Goal: Task Accomplishment & Management: Use online tool/utility

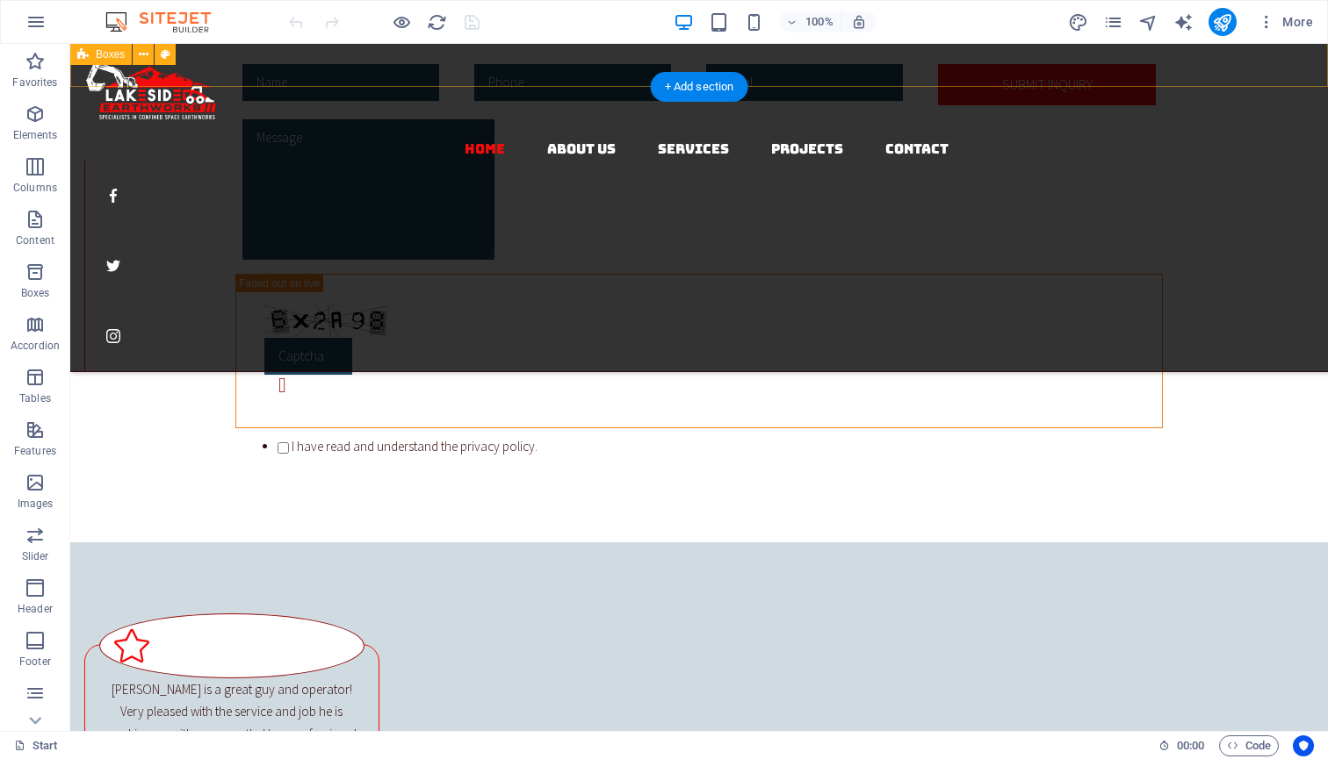
scroll to position [2058, 0]
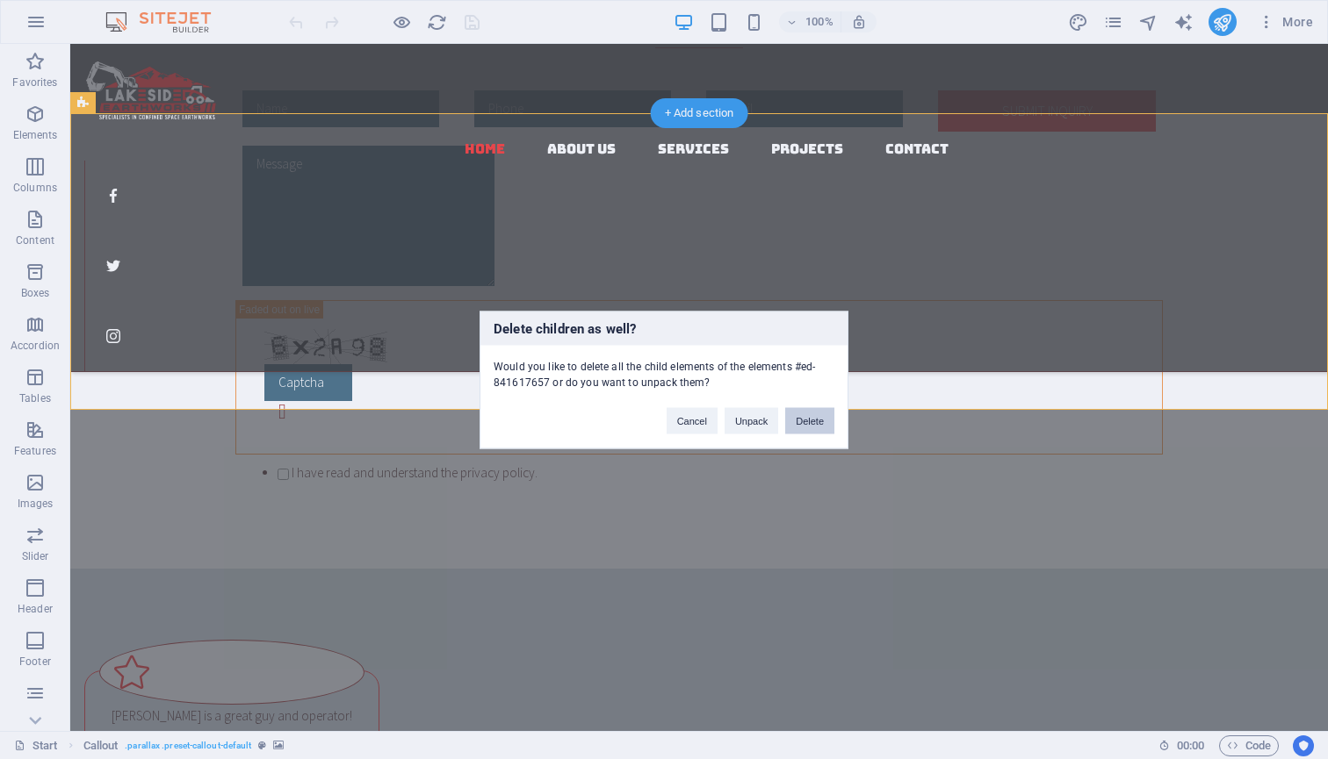
click at [814, 418] on button "Delete" at bounding box center [809, 420] width 49 height 26
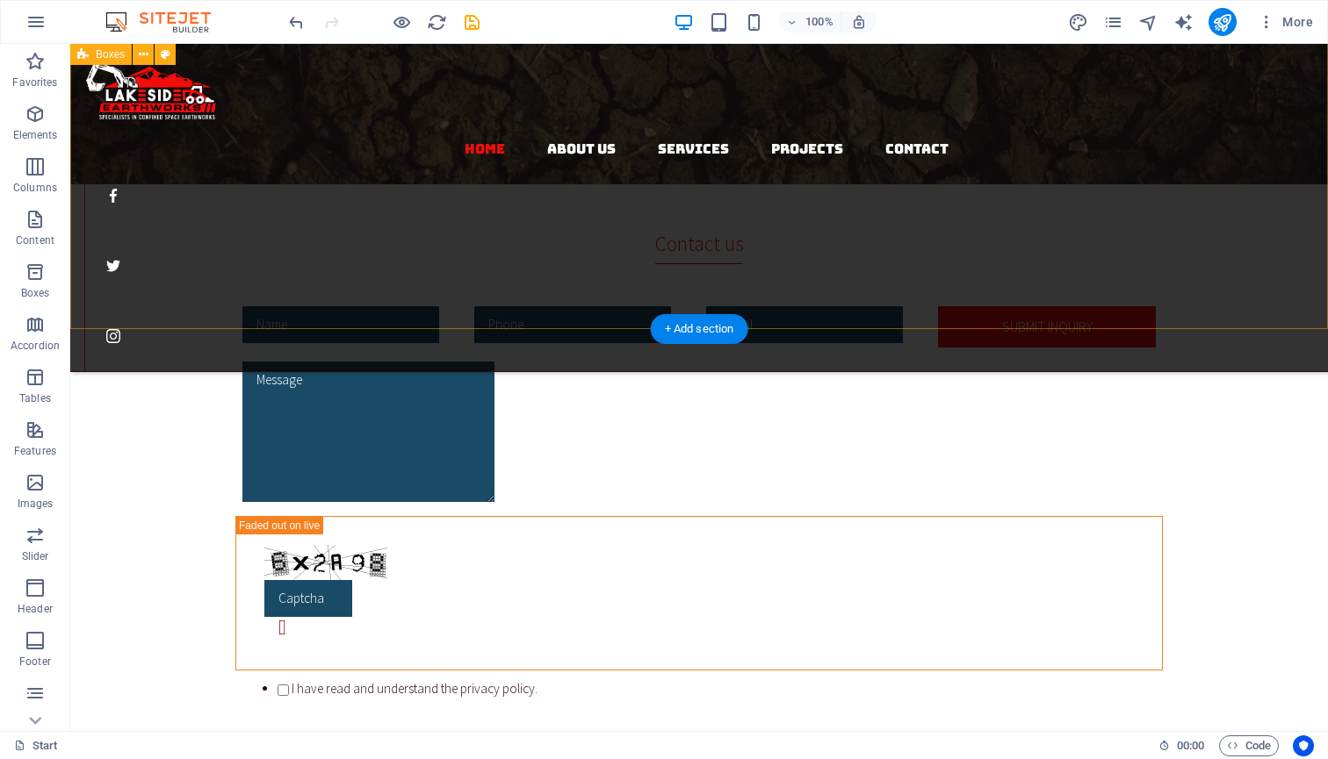
scroll to position [1833, 0]
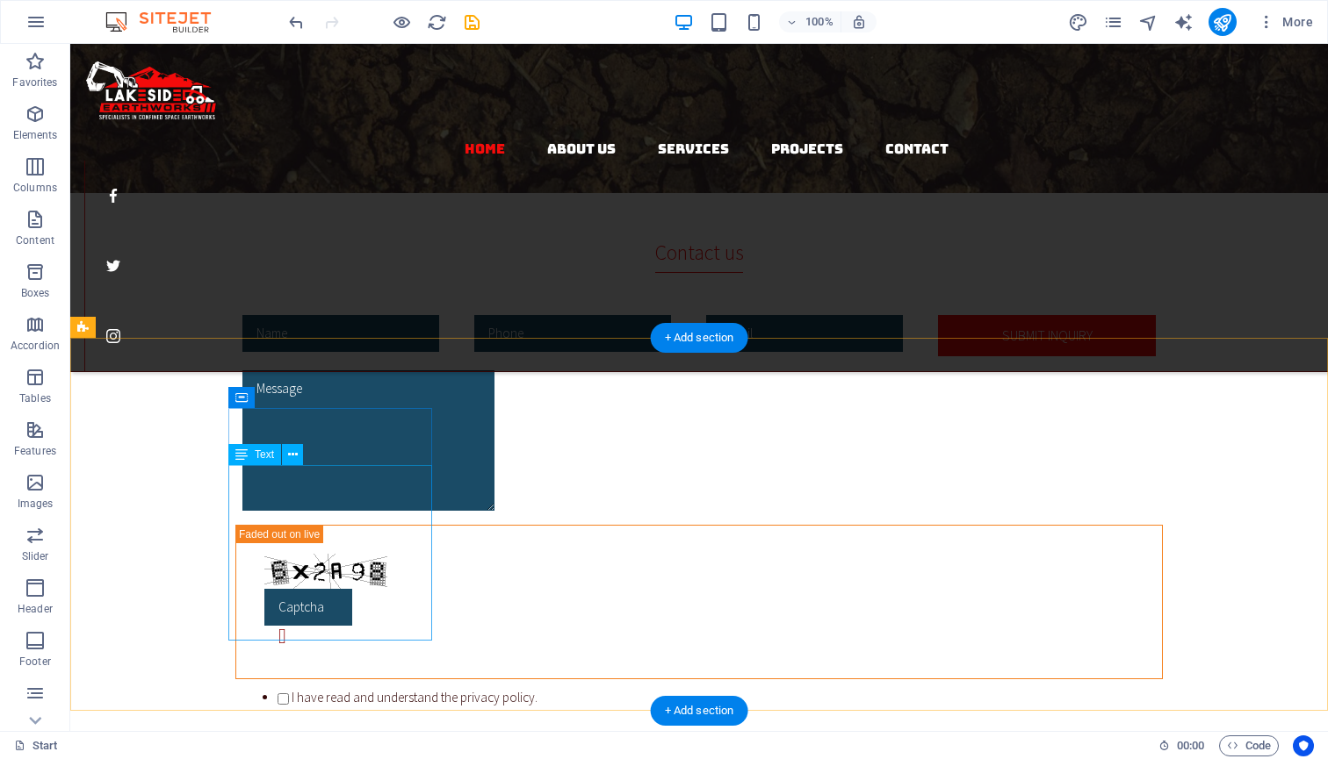
click at [267, 455] on div "Spacer" at bounding box center [261, 446] width 67 height 21
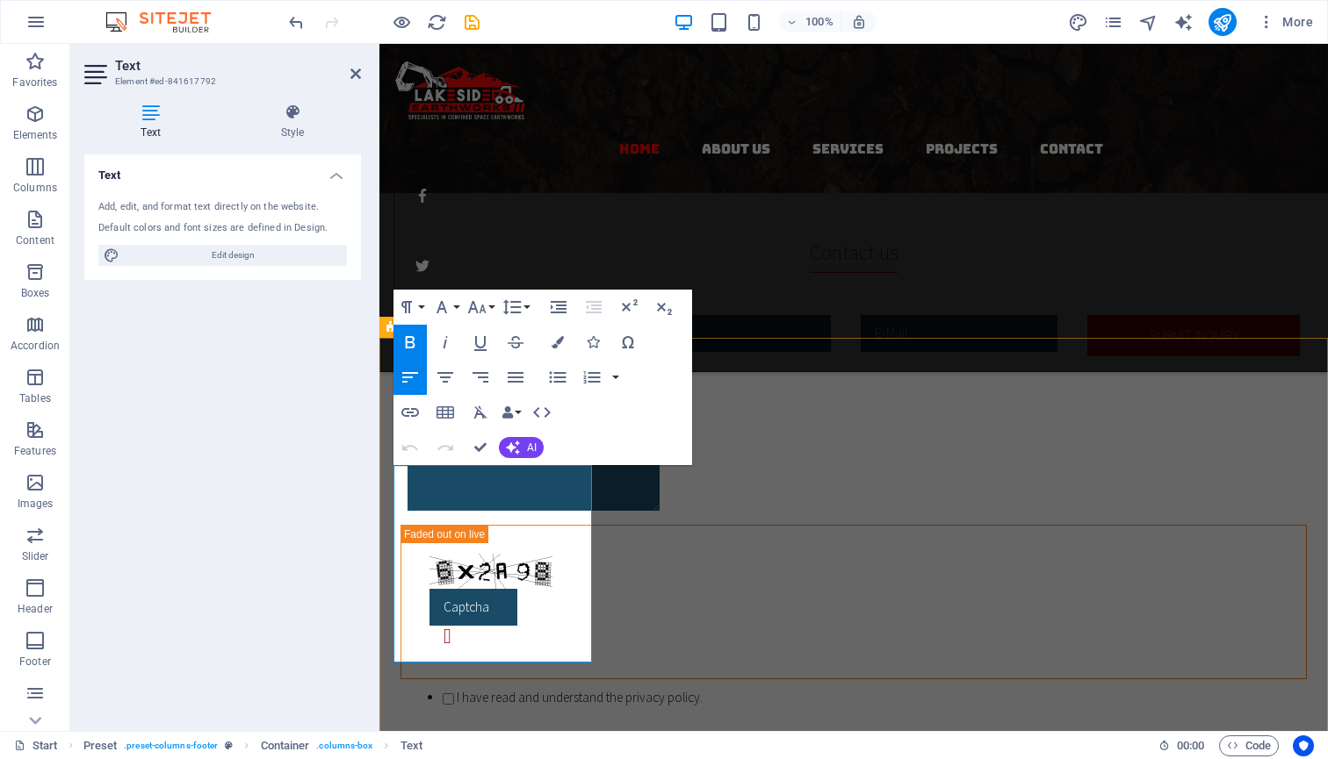
drag, startPoint x: 486, startPoint y: 648, endPoint x: 409, endPoint y: 615, distance: 83.4
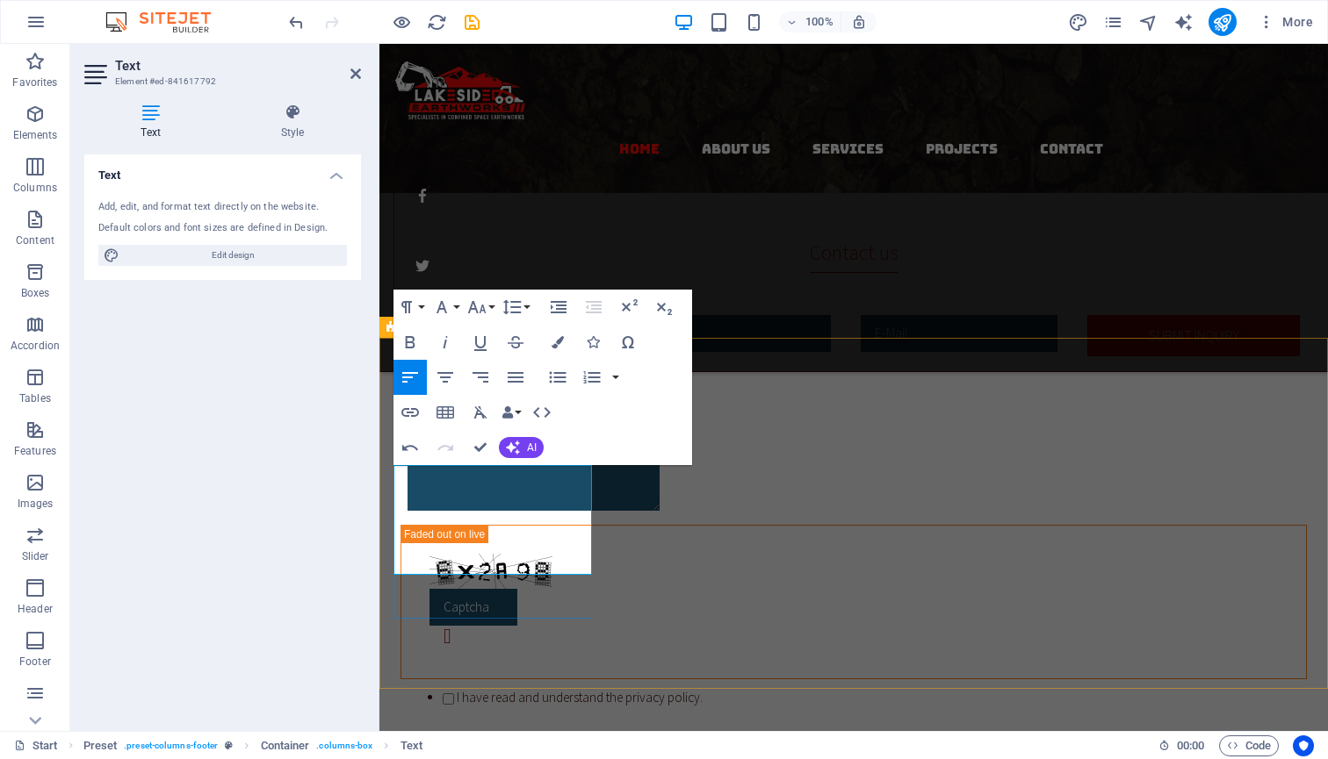
drag, startPoint x: 500, startPoint y: 497, endPoint x: 443, endPoint y: 491, distance: 58.3
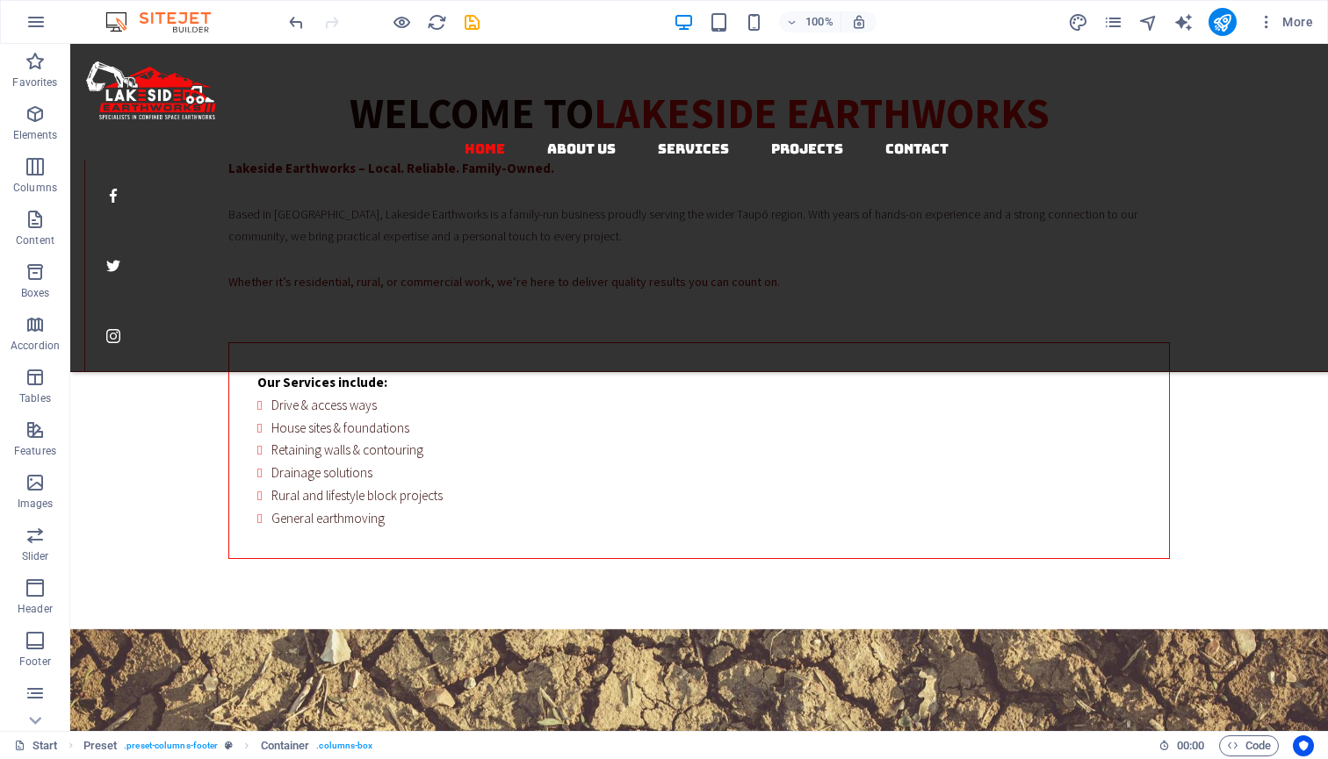
scroll to position [684, 0]
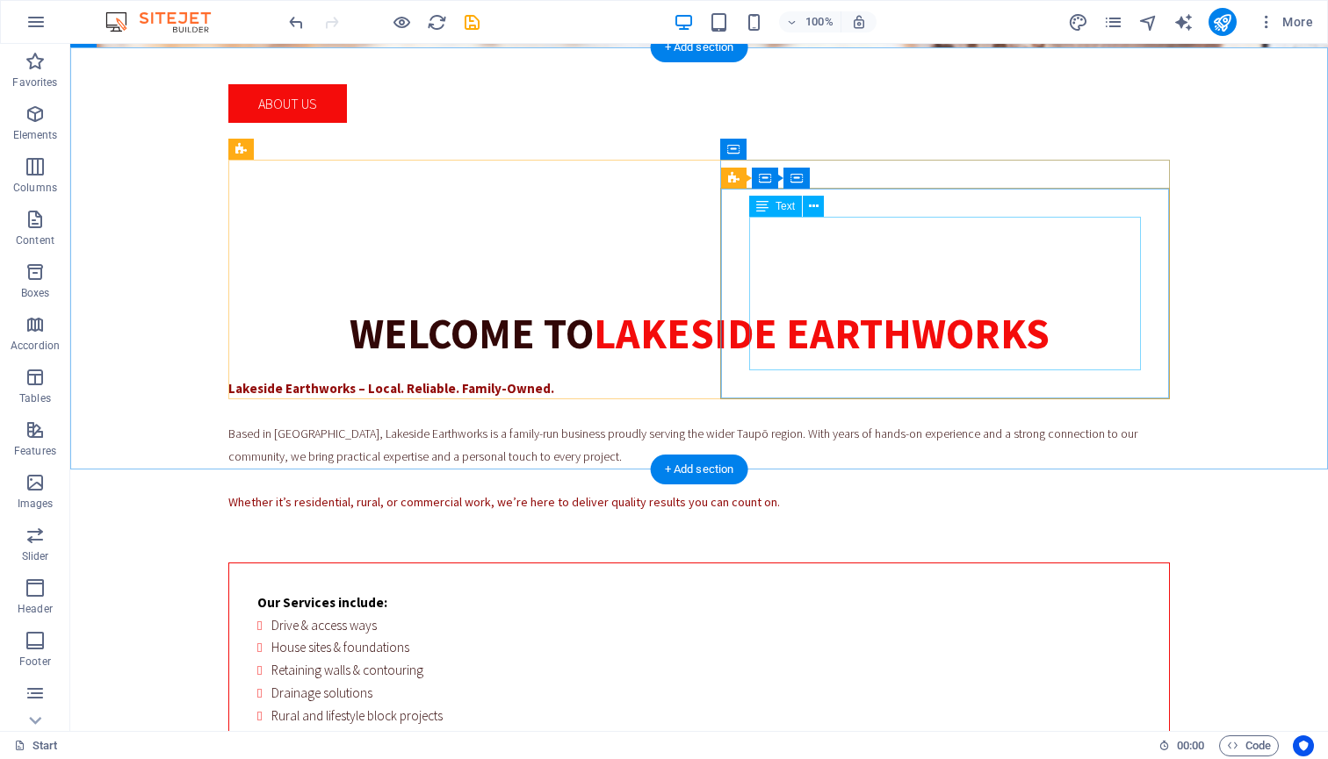
click at [787, 592] on div "Our Services include: Drive & access ways House sites & foundations Retaining w…" at bounding box center [698, 671] width 883 height 159
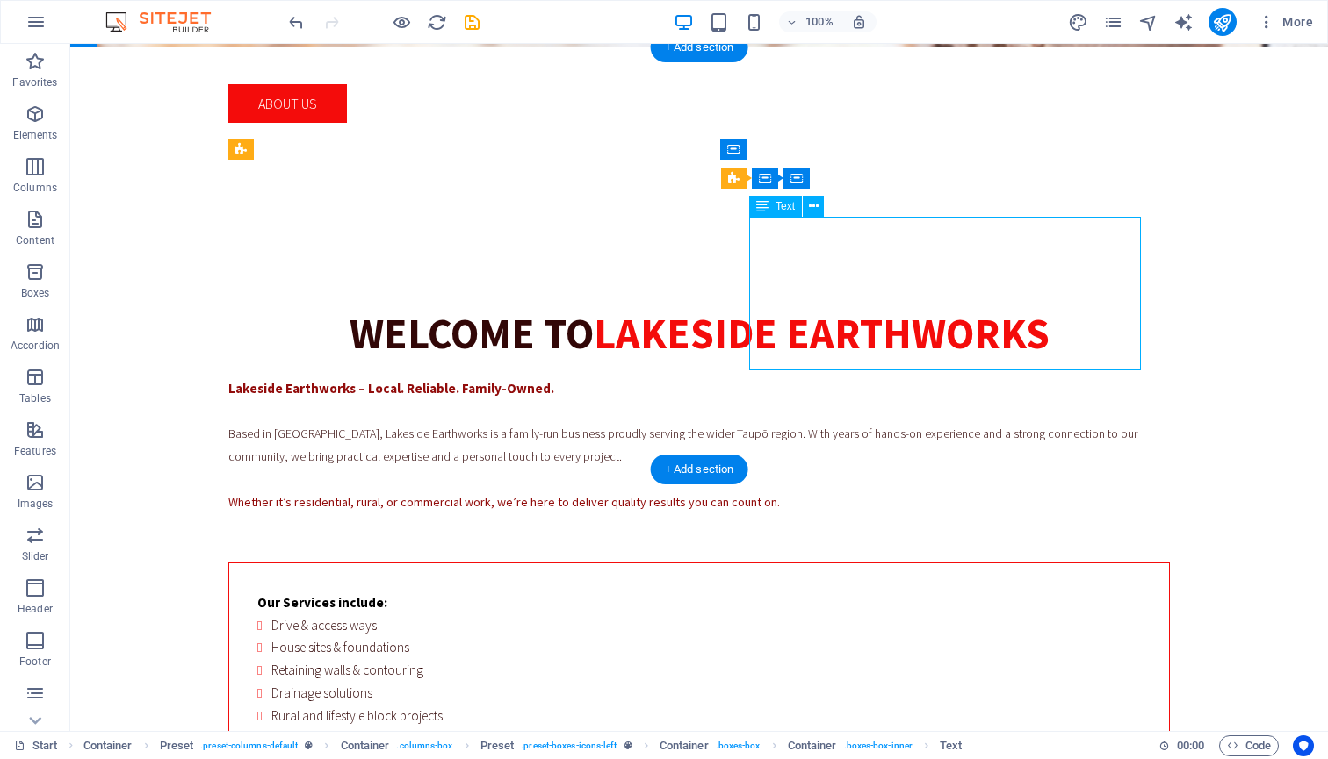
click at [787, 592] on div "Our Services include: Drive & access ways House sites & foundations Retaining w…" at bounding box center [698, 671] width 883 height 159
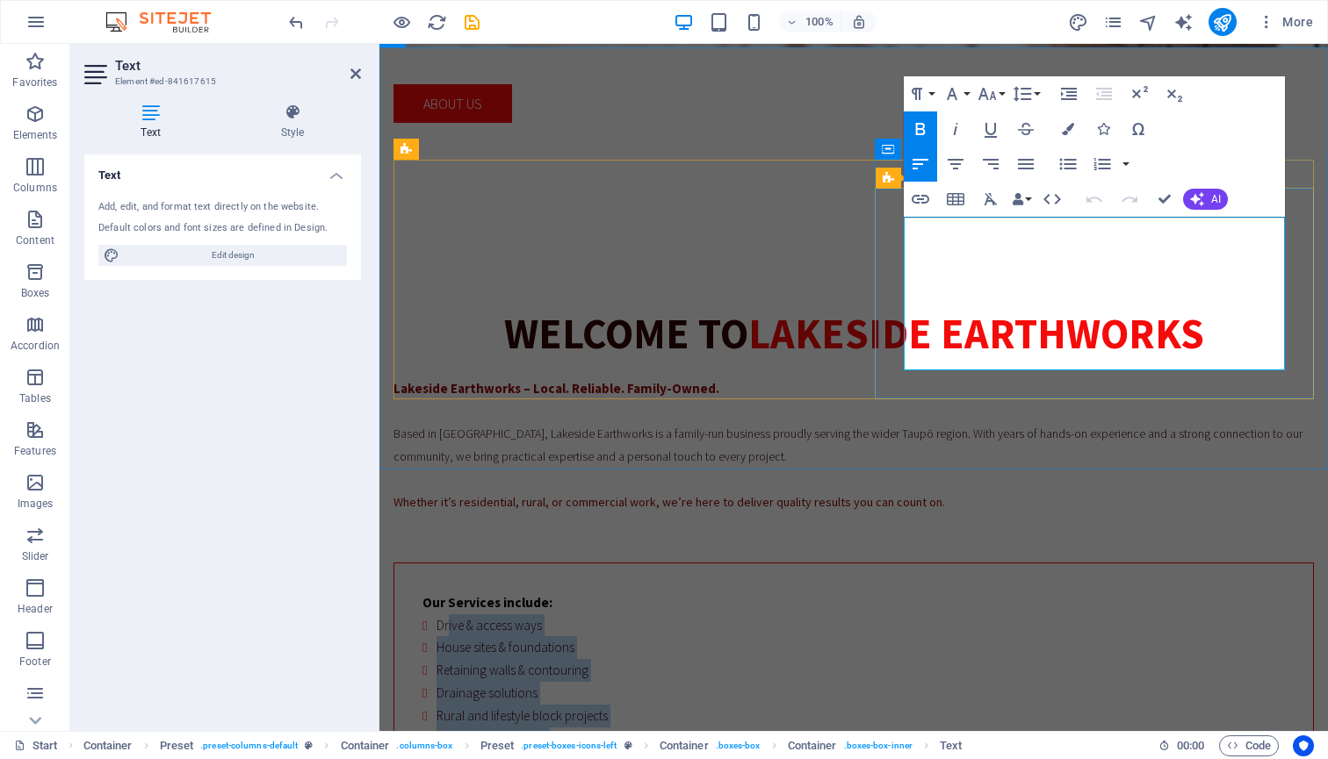
drag, startPoint x: 916, startPoint y: 249, endPoint x: 1071, endPoint y: 352, distance: 186.3
click at [1071, 615] on ul "Drive & access ways House sites & foundations Retaining walls & contouring Drai…" at bounding box center [853, 683] width 862 height 136
copy ul "Drive & access ways House sites & foundations Retaining walls & contouring Drai…"
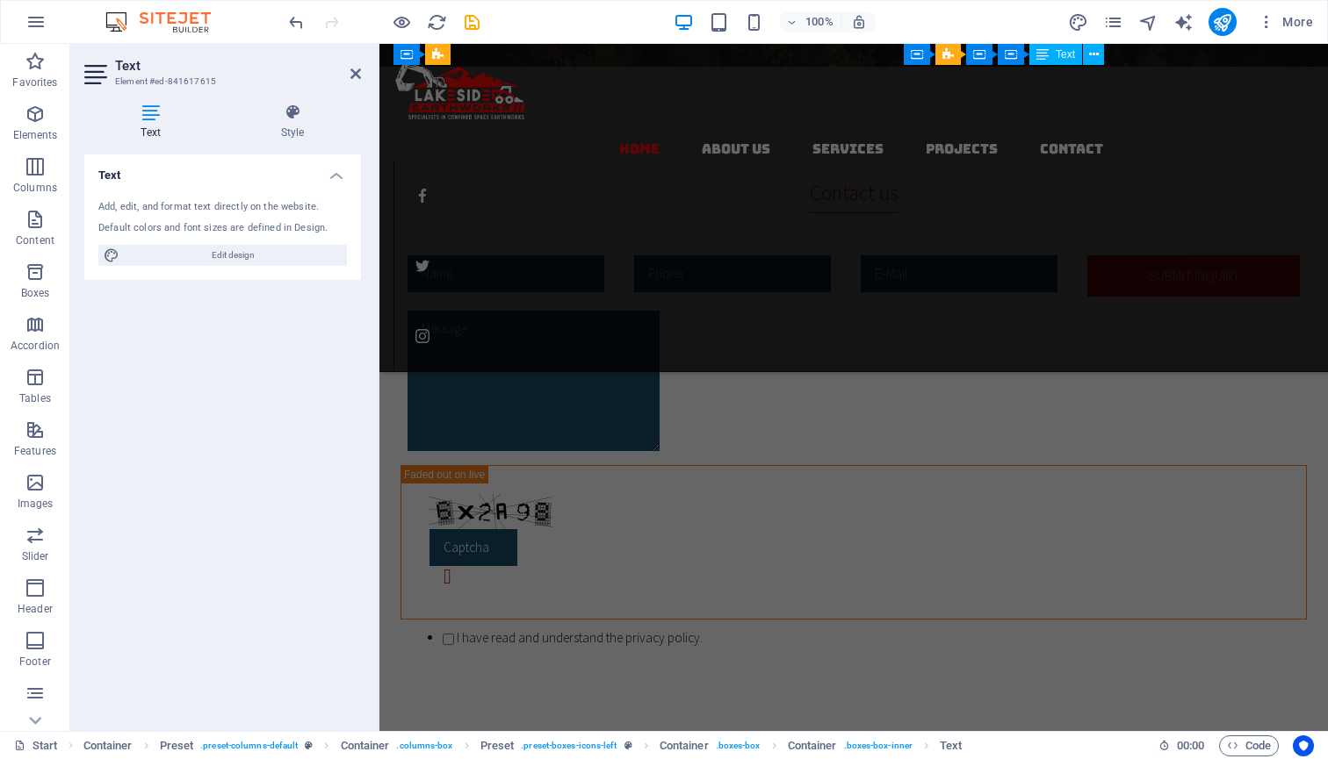
scroll to position [1891, 0]
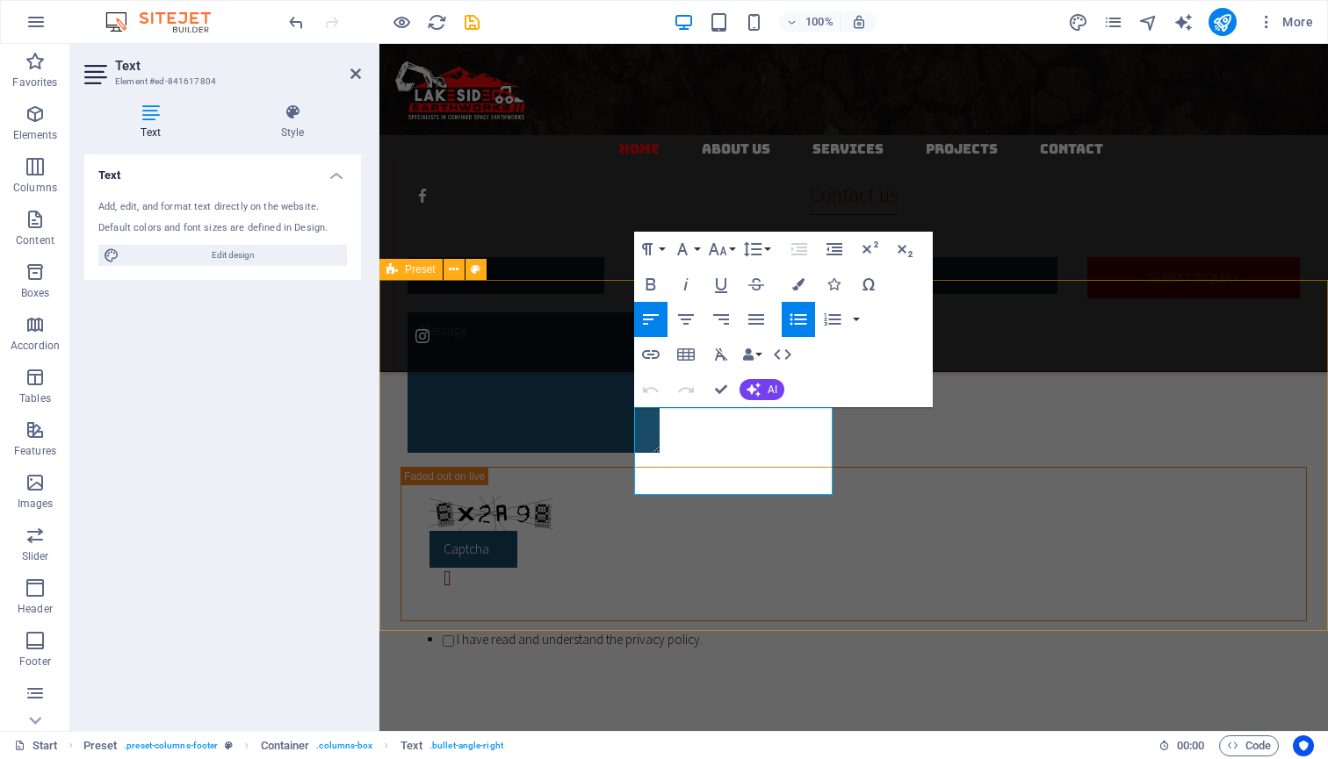
drag, startPoint x: 758, startPoint y: 486, endPoint x: 625, endPoint y: 411, distance: 152.6
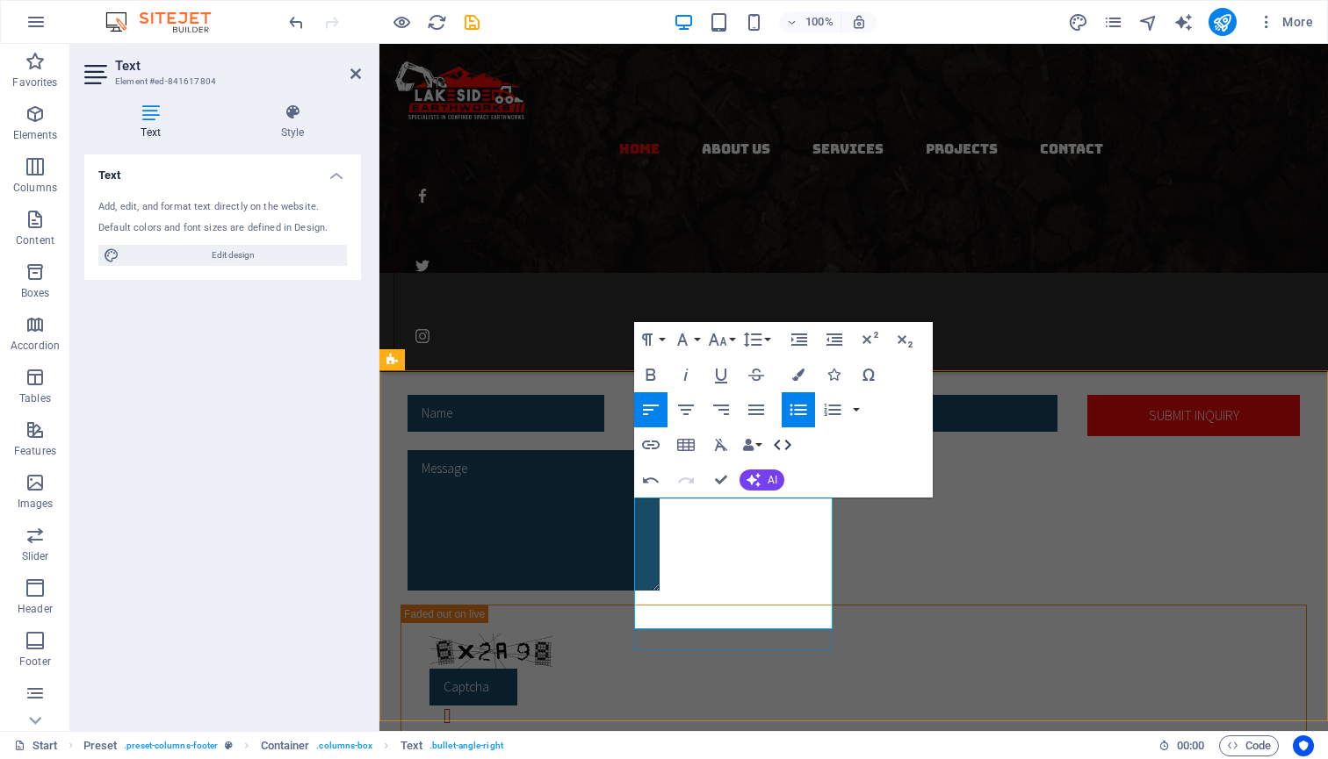
scroll to position [1747, 0]
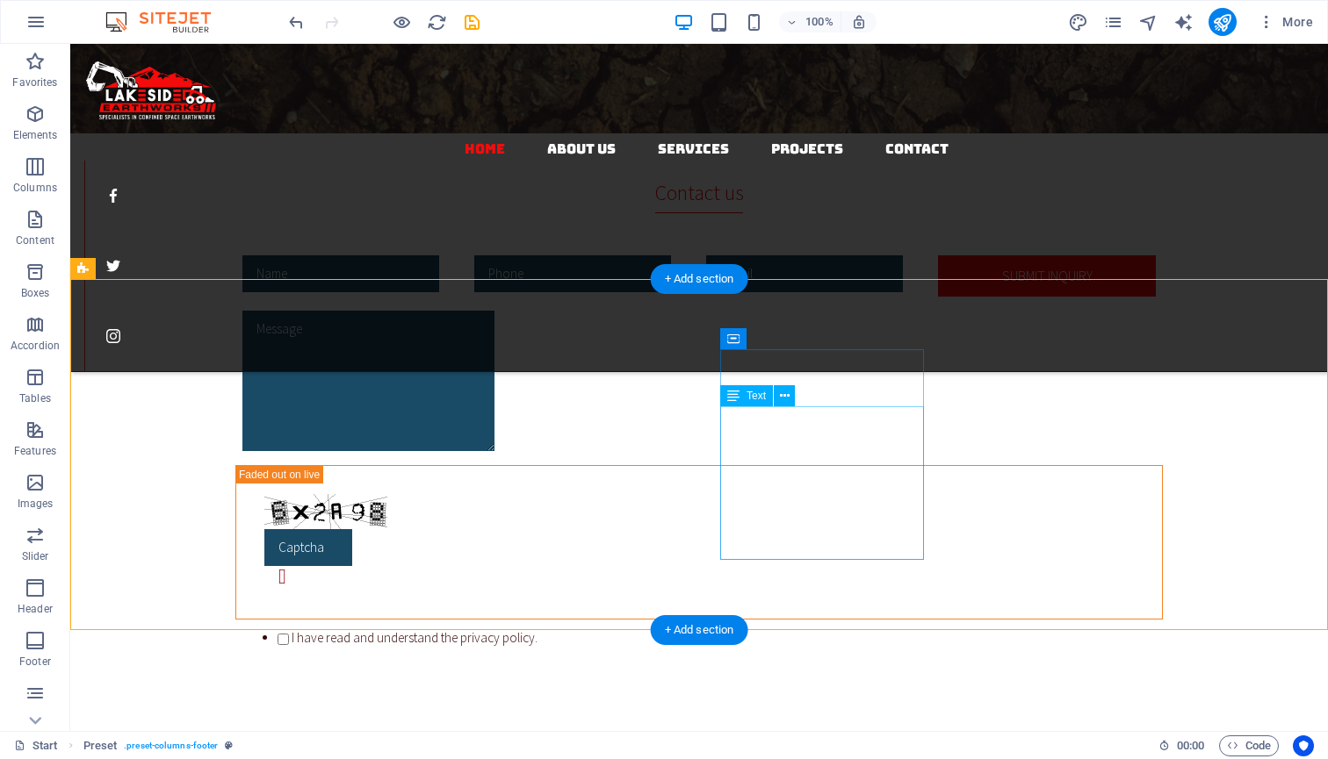
scroll to position [1891, 0]
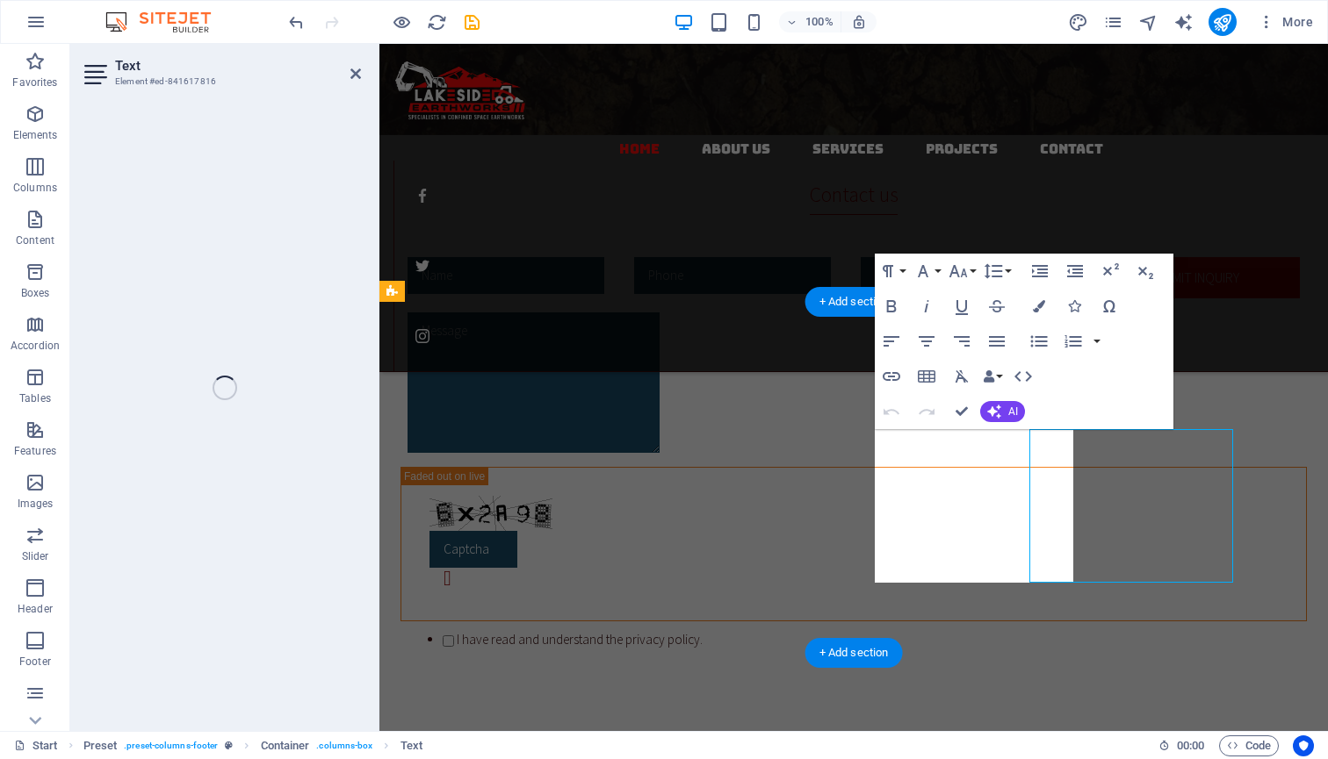
scroll to position [1869, 0]
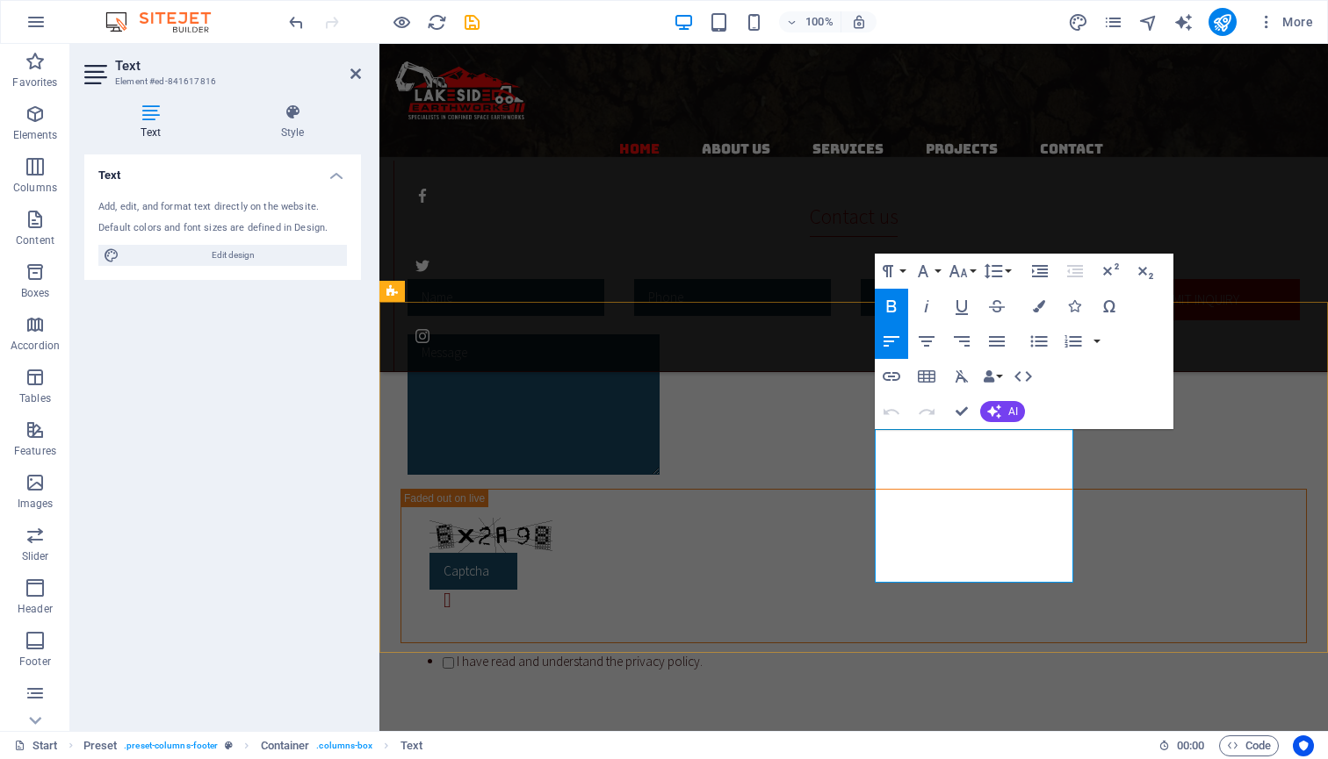
drag, startPoint x: 997, startPoint y: 443, endPoint x: 933, endPoint y: 439, distance: 64.2
drag, startPoint x: 936, startPoint y: 524, endPoint x: 876, endPoint y: 505, distance: 62.8
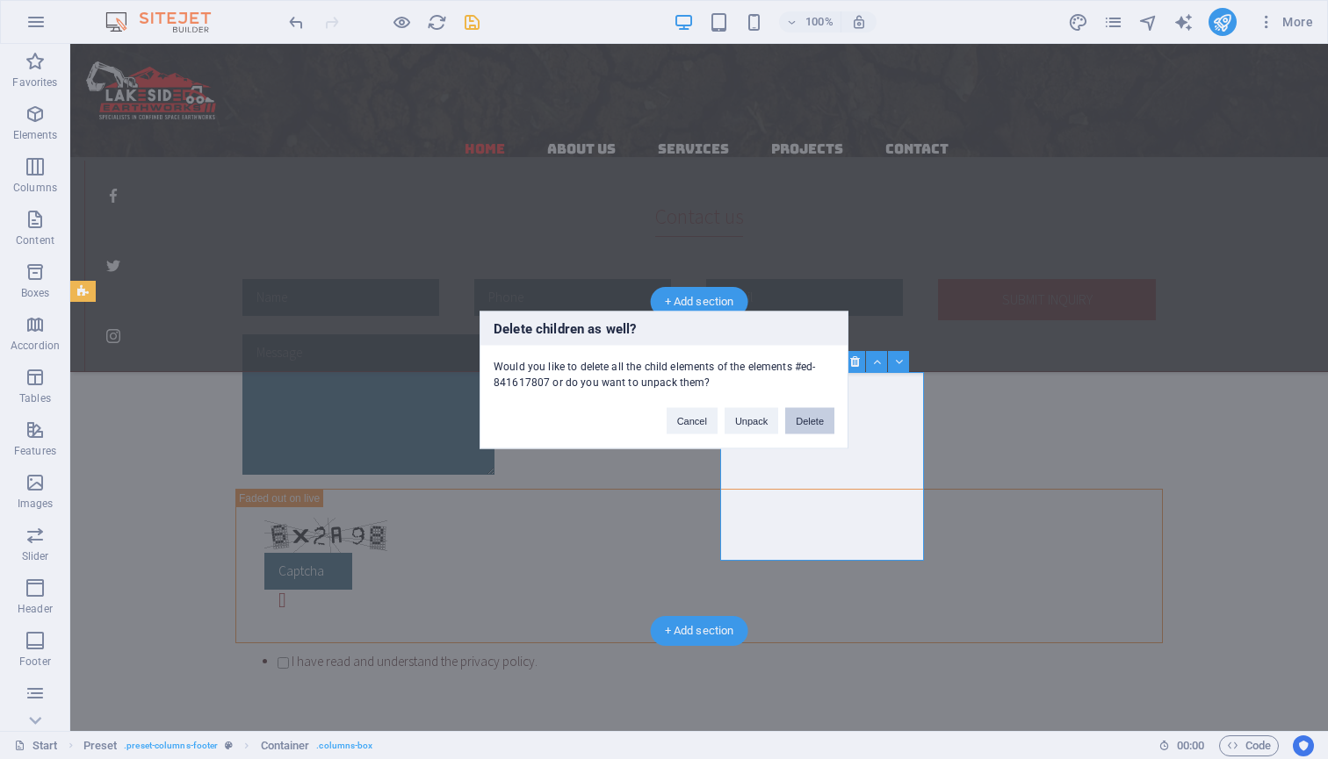
click at [817, 426] on button "Delete" at bounding box center [809, 420] width 49 height 26
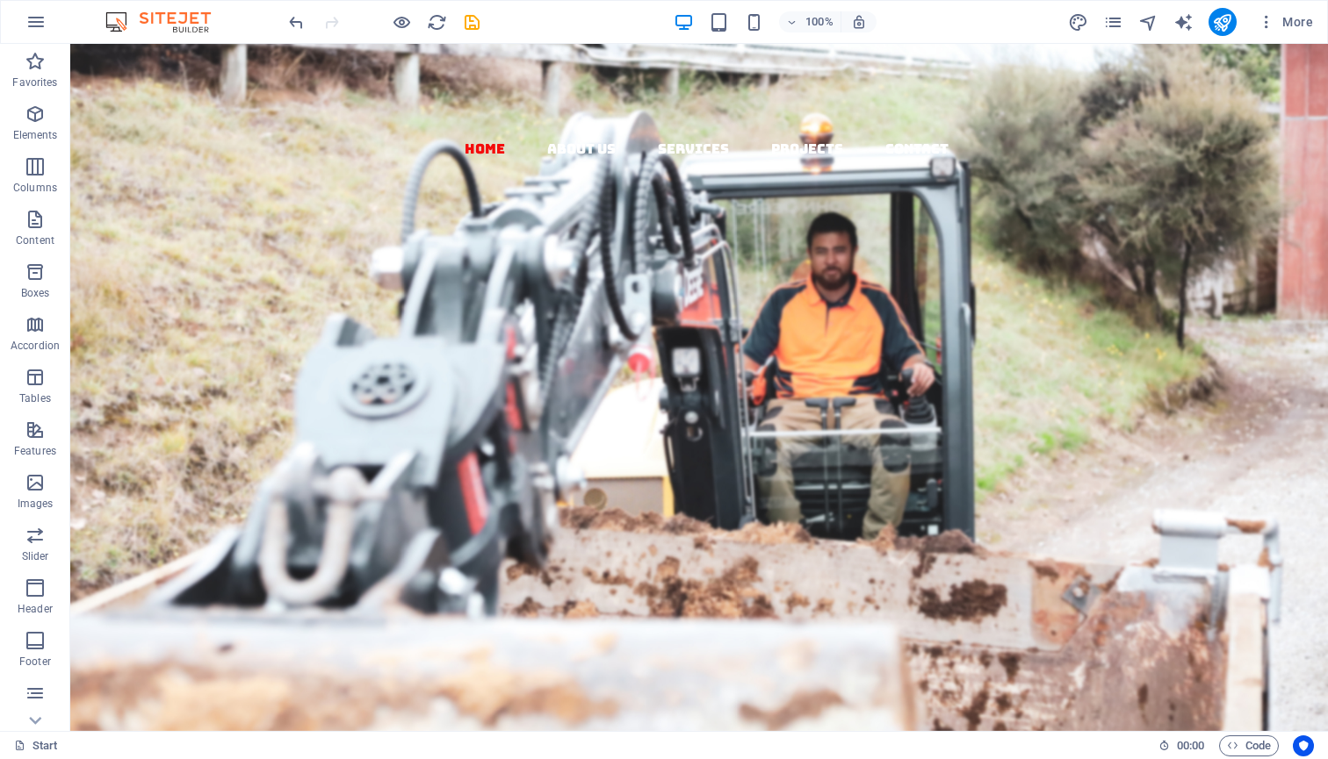
scroll to position [0, 0]
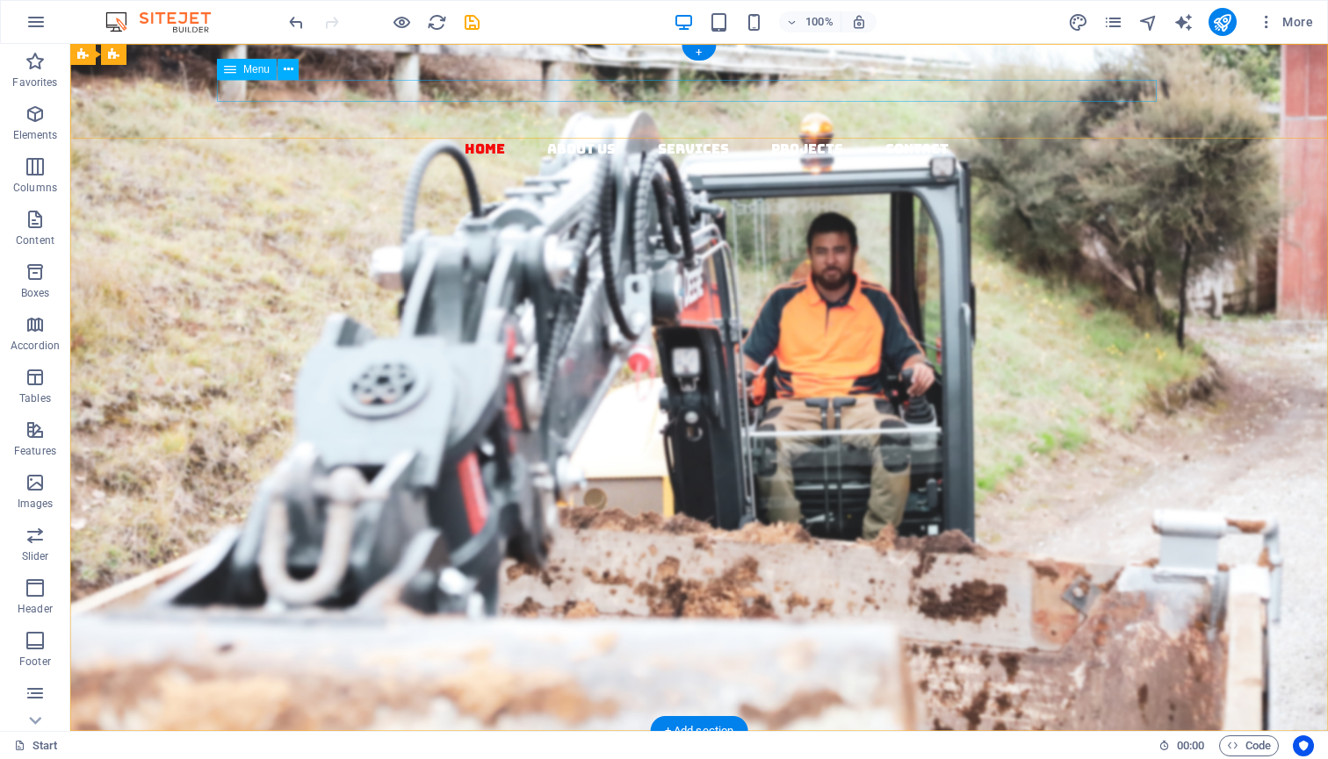
click at [560, 138] on nav "Home About us Services Projects Contact" at bounding box center [705, 149] width 1243 height 23
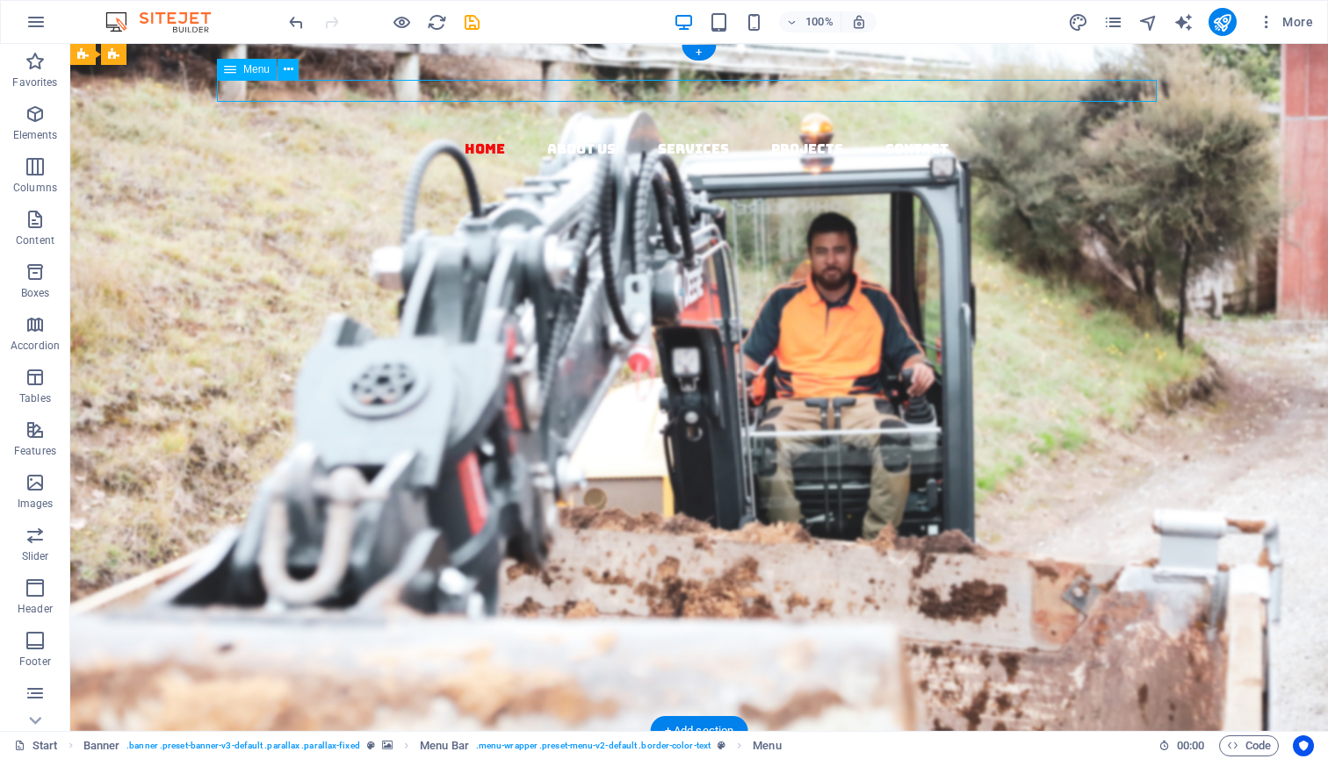
click at [558, 138] on nav "Home About us Services Projects Contact" at bounding box center [705, 149] width 1243 height 23
select select
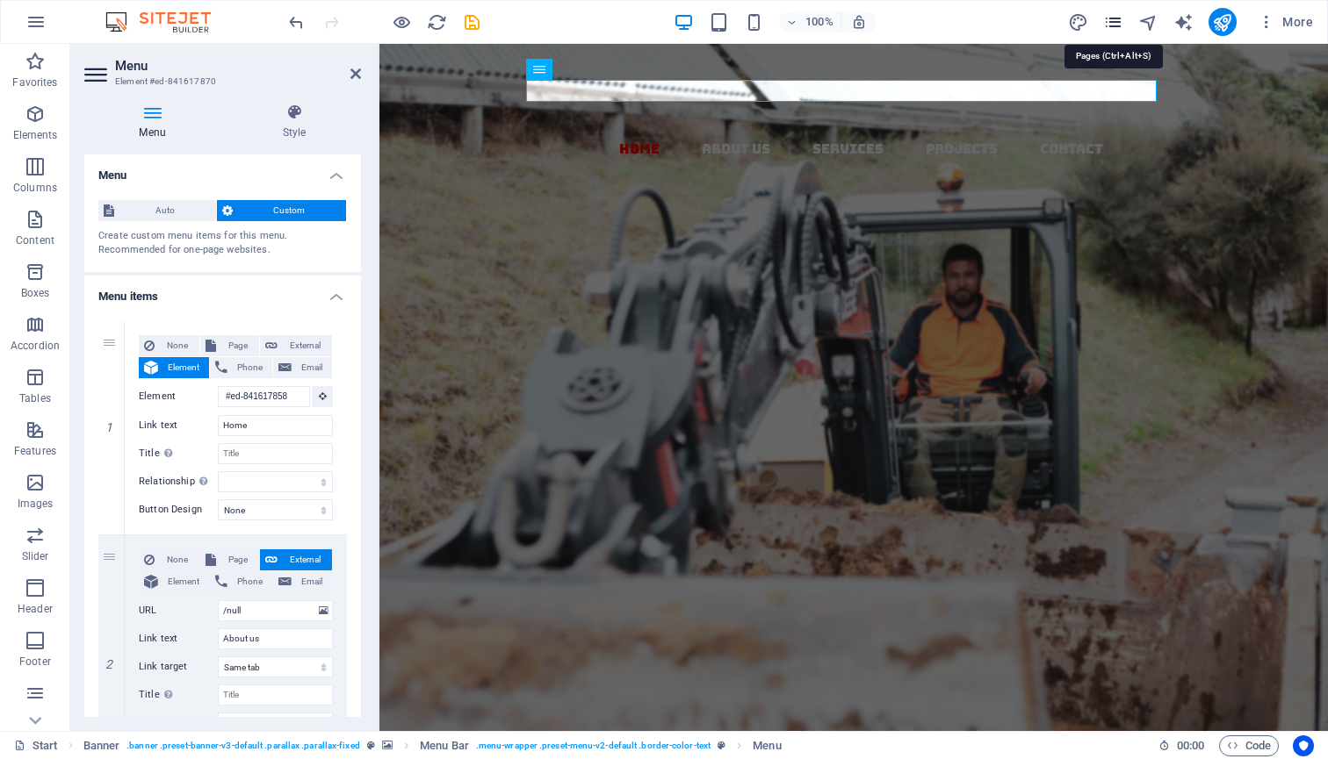
click at [1114, 18] on icon "pages" at bounding box center [1113, 22] width 20 height 20
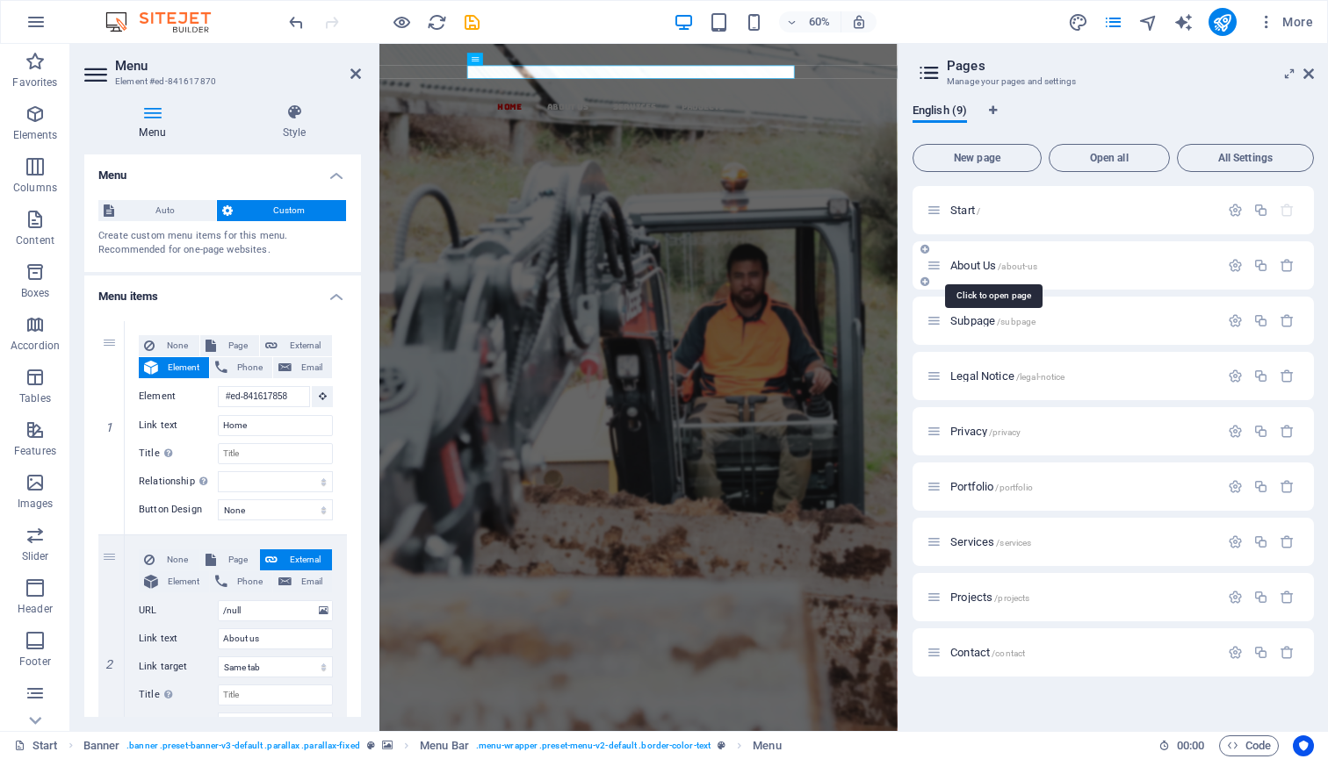
click at [990, 265] on span "About Us /about-us" at bounding box center [993, 265] width 87 height 13
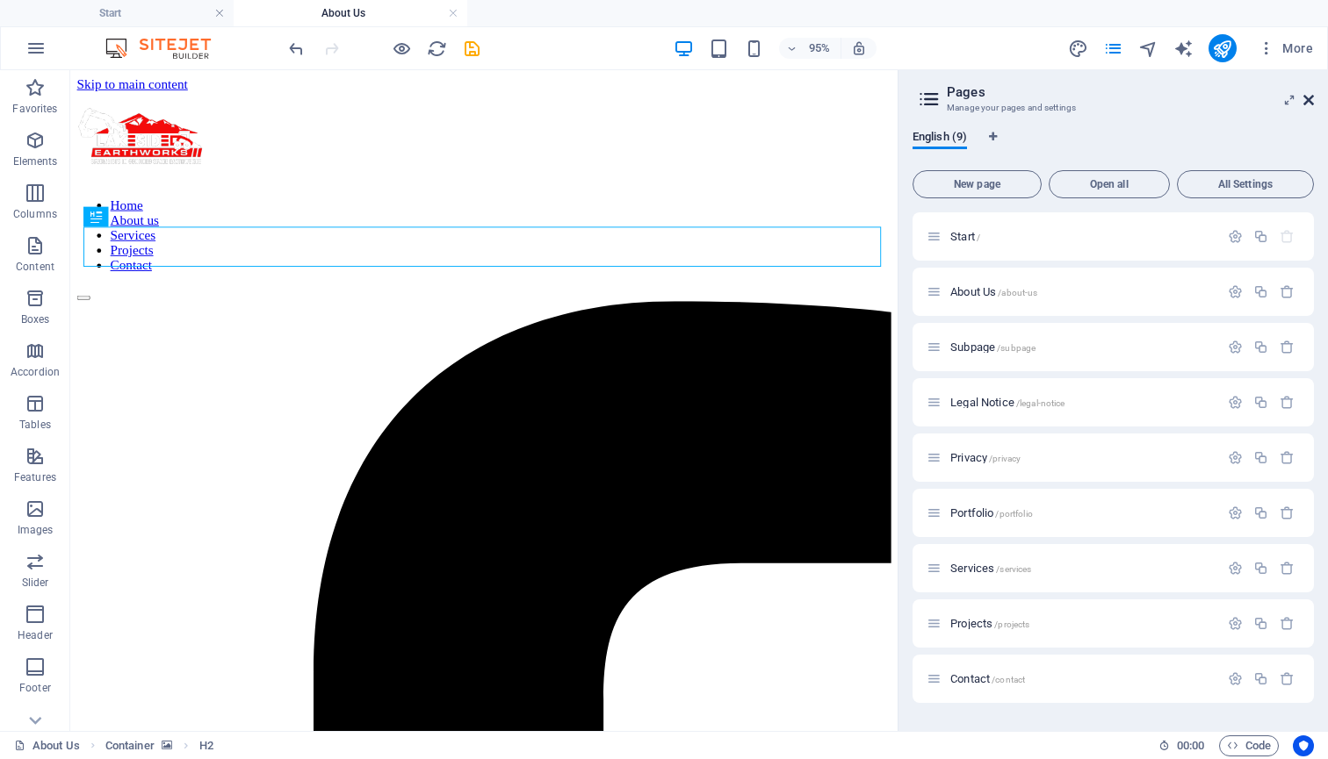
click at [1312, 98] on icon at bounding box center [1308, 100] width 11 height 14
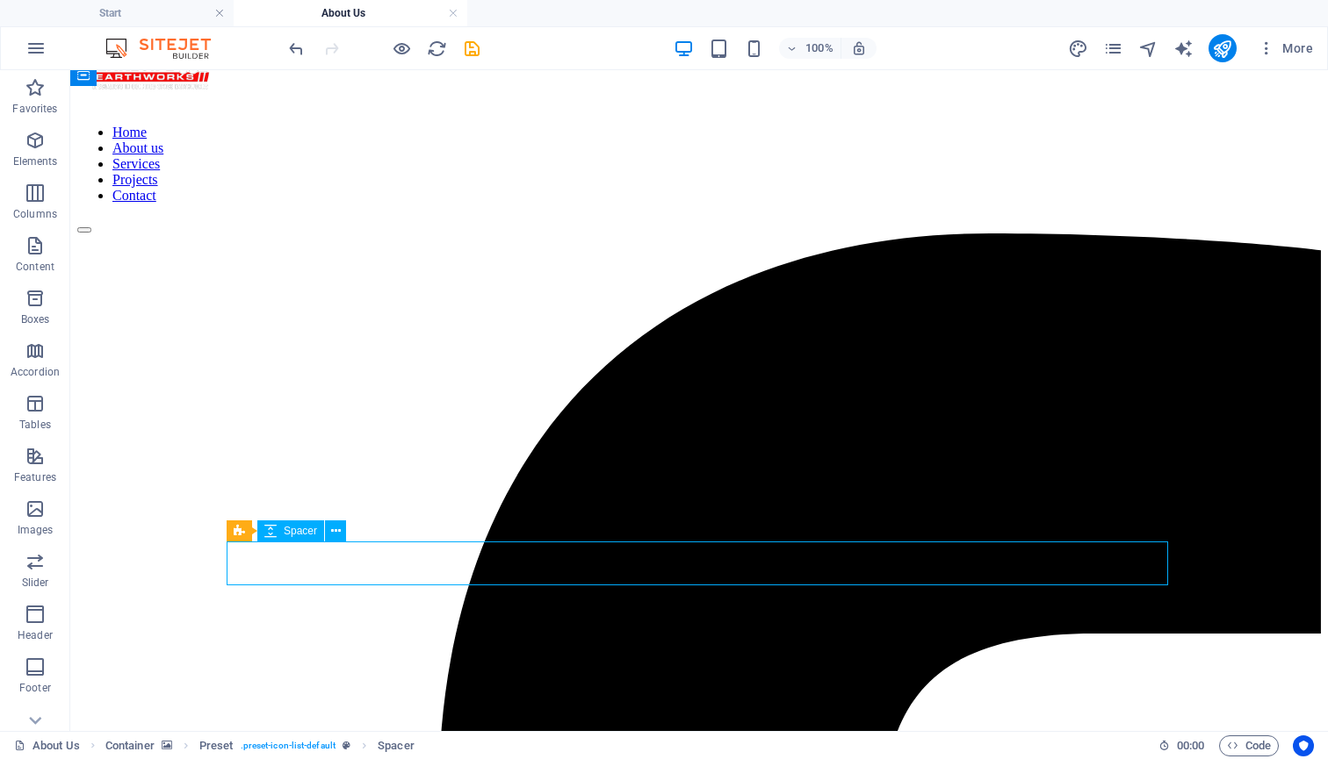
scroll to position [79, 0]
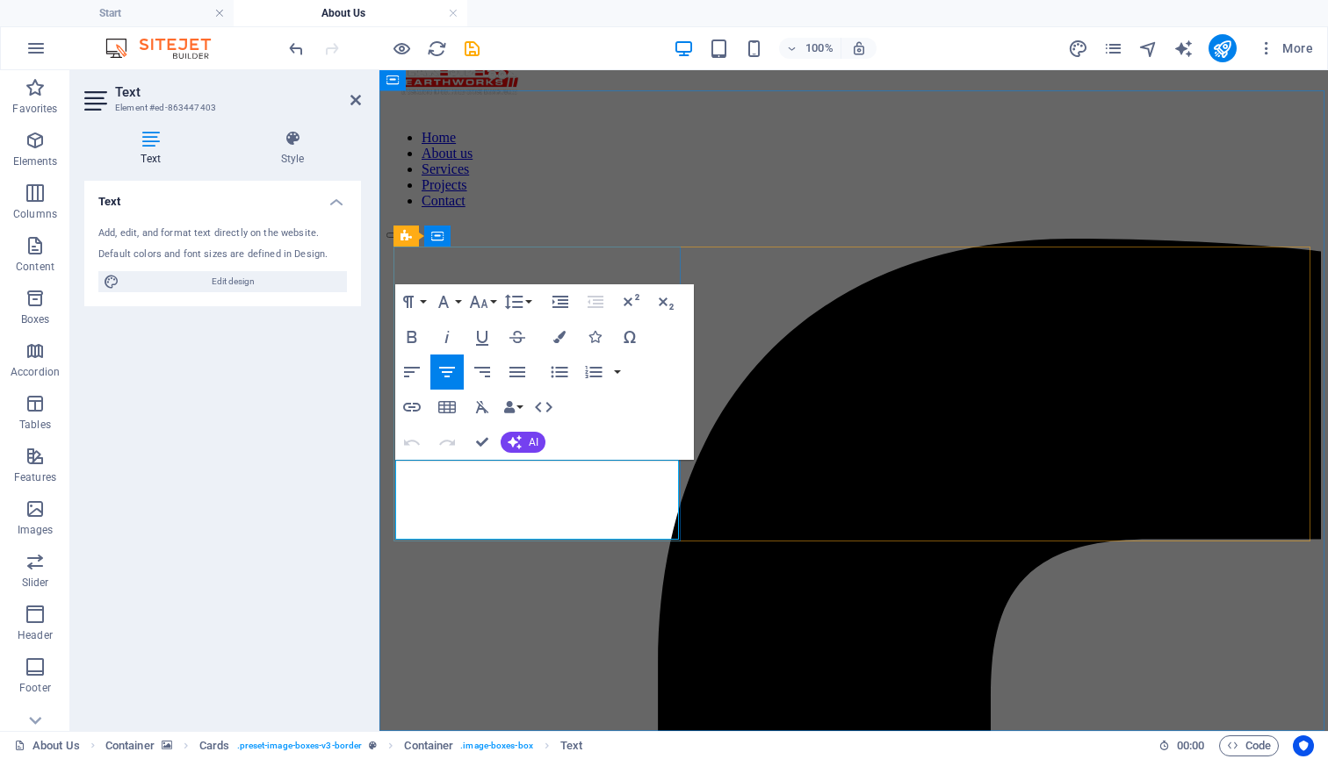
drag, startPoint x: 421, startPoint y: 471, endPoint x: 659, endPoint y: 536, distance: 246.9
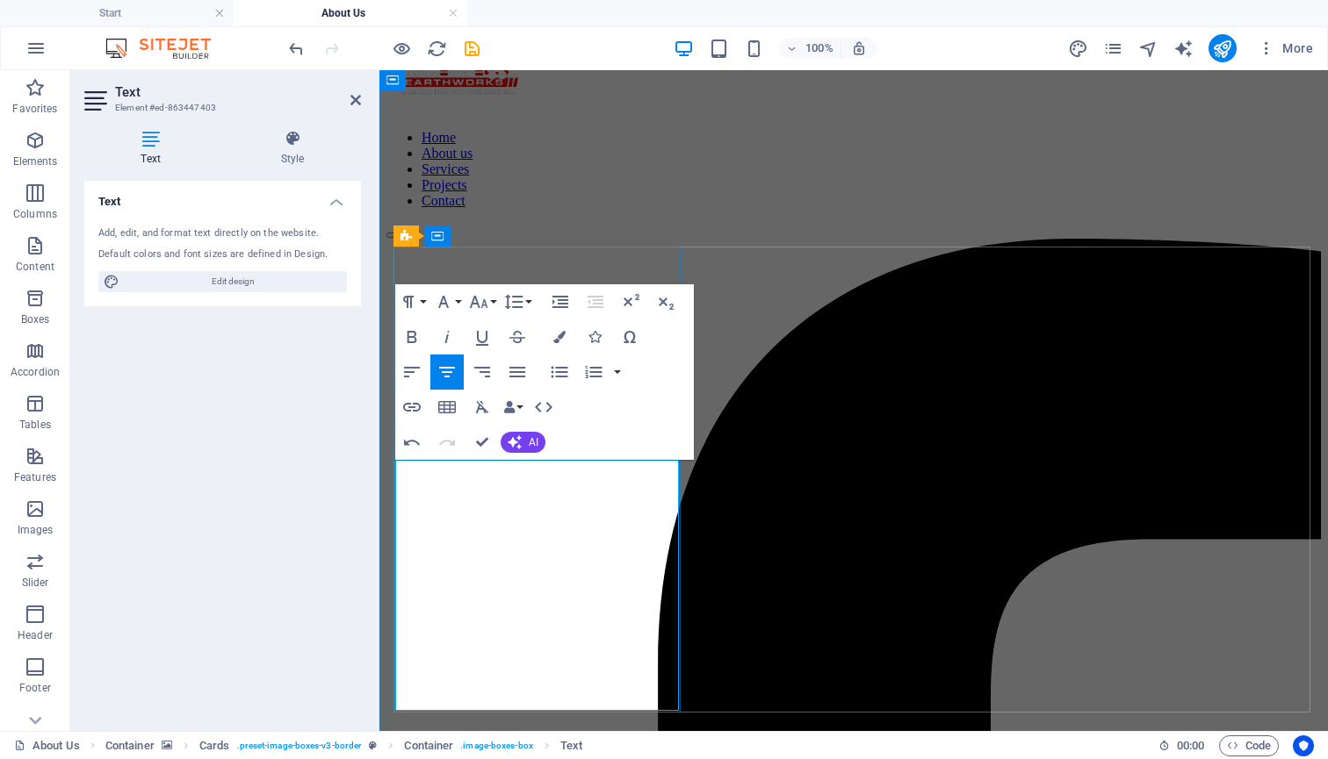
drag, startPoint x: 644, startPoint y: 495, endPoint x: 626, endPoint y: 497, distance: 18.5
drag, startPoint x: 475, startPoint y: 522, endPoint x: 594, endPoint y: 526, distance: 119.5
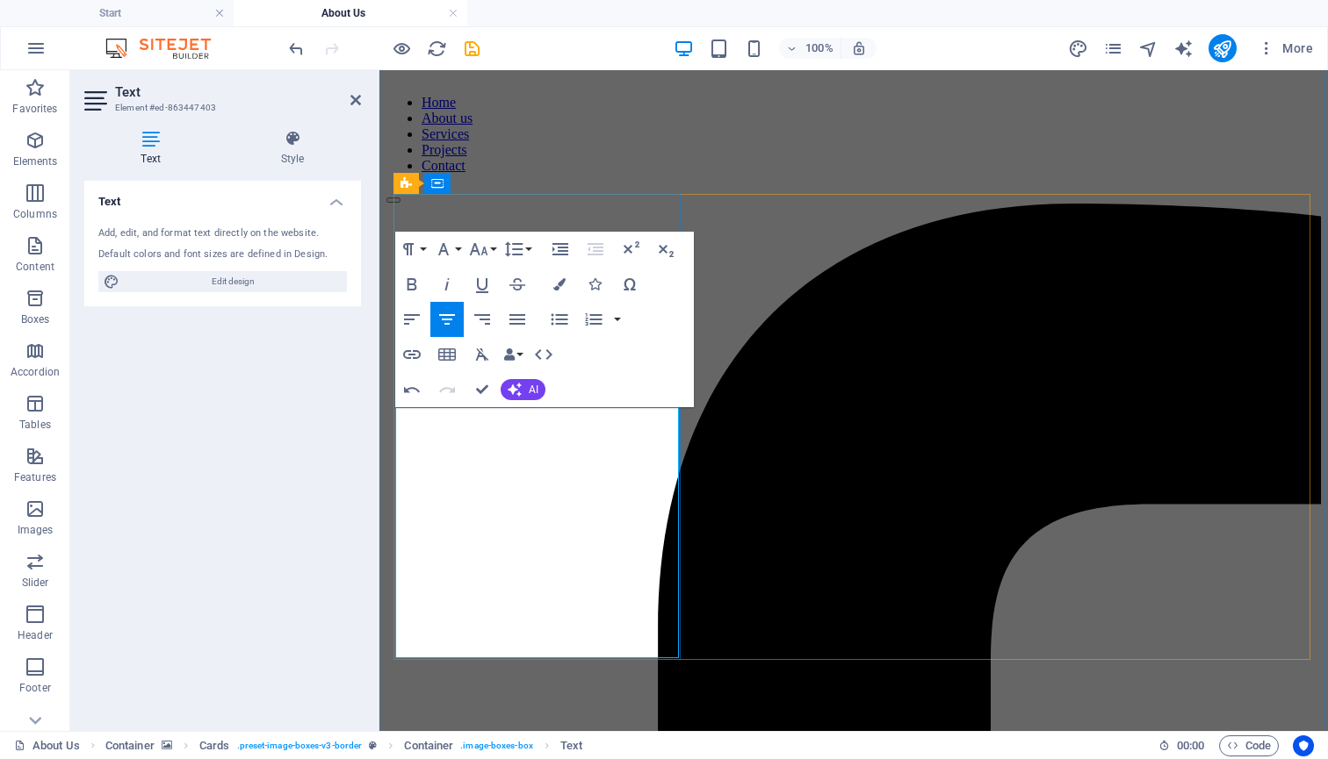
scroll to position [143, 0]
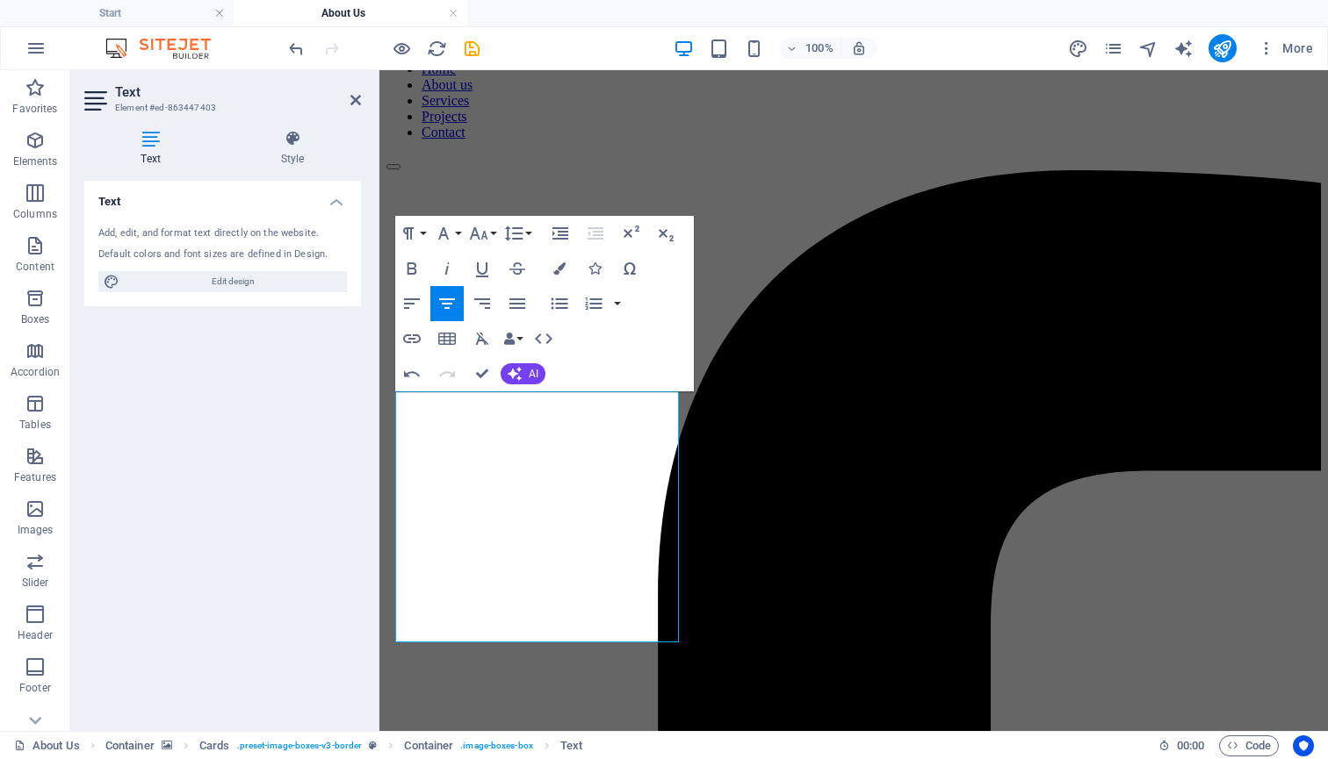
drag, startPoint x: 636, startPoint y: 619, endPoint x: 385, endPoint y: 369, distance: 353.9
click at [460, 230] on button "Font Family" at bounding box center [446, 233] width 33 height 35
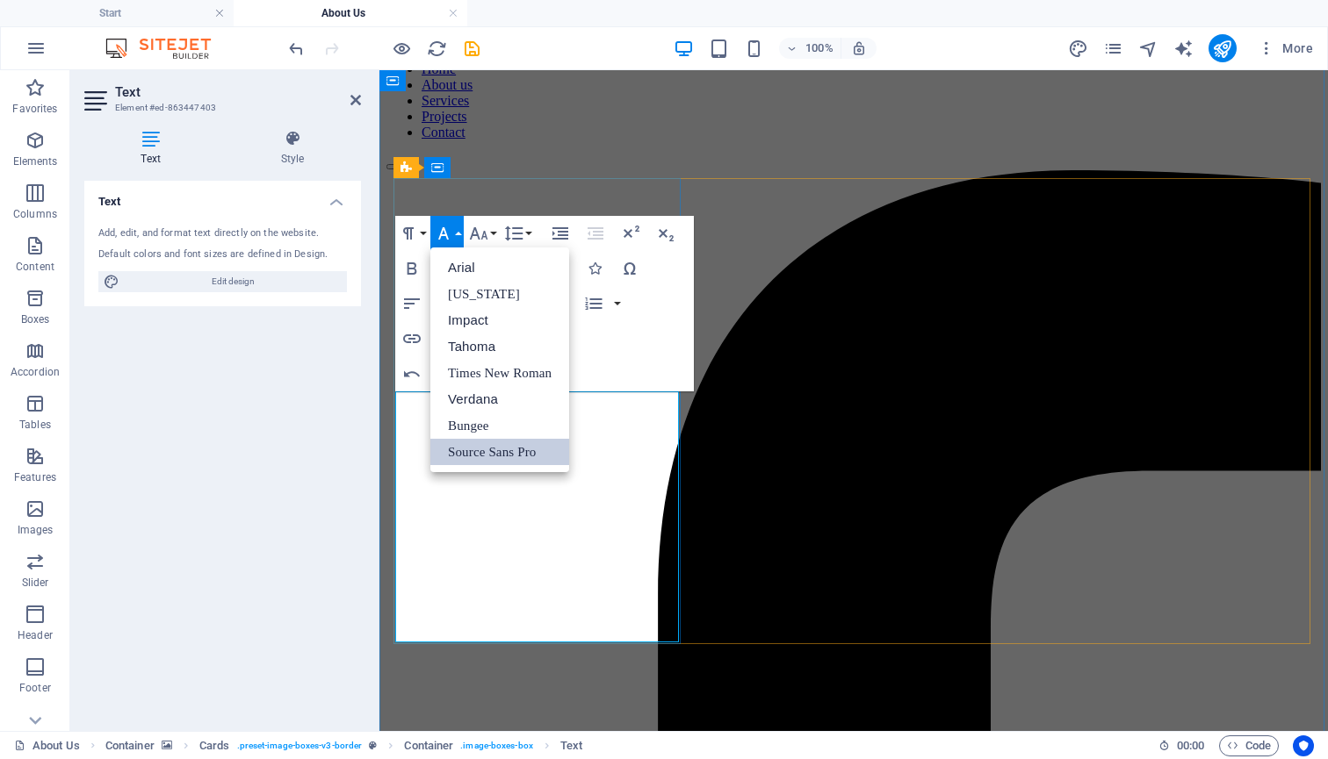
scroll to position [0, 0]
click at [496, 265] on link "Arial" at bounding box center [499, 268] width 139 height 26
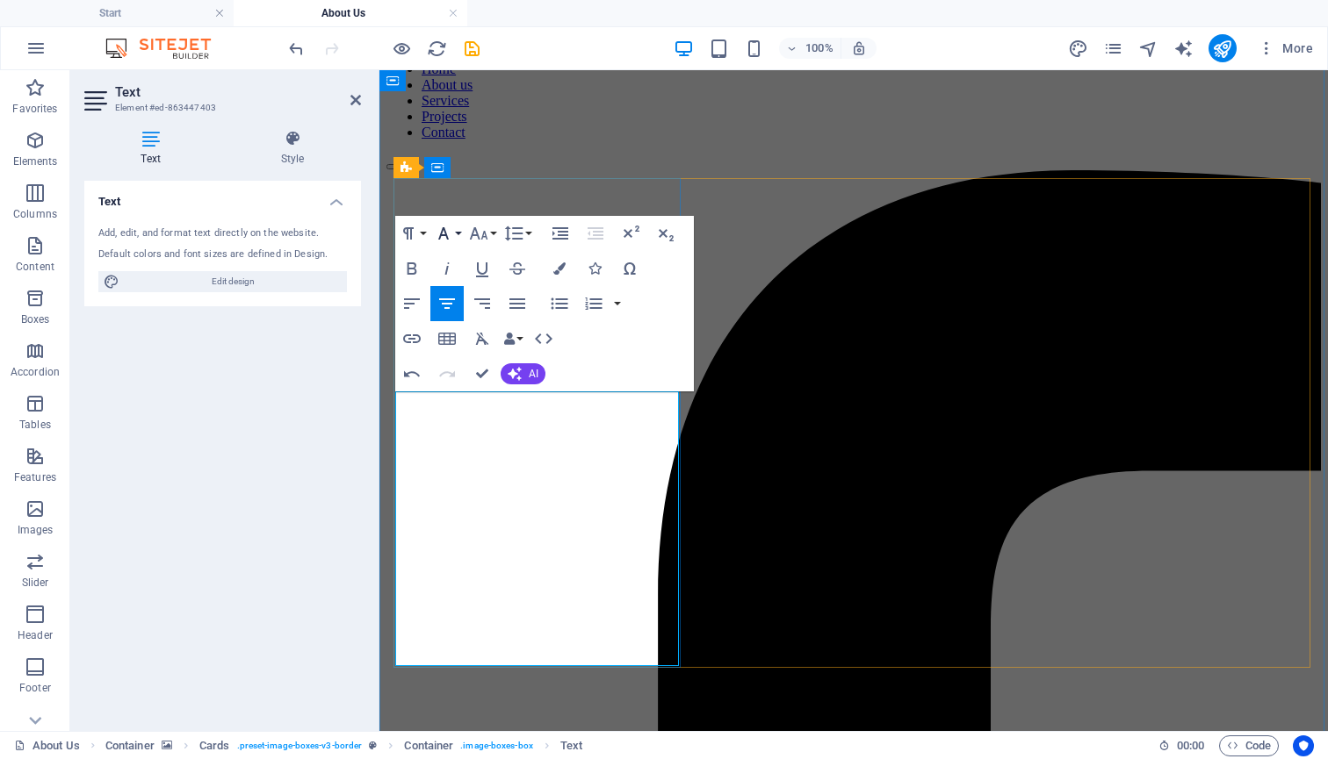
click at [451, 230] on icon "button" at bounding box center [443, 233] width 21 height 21
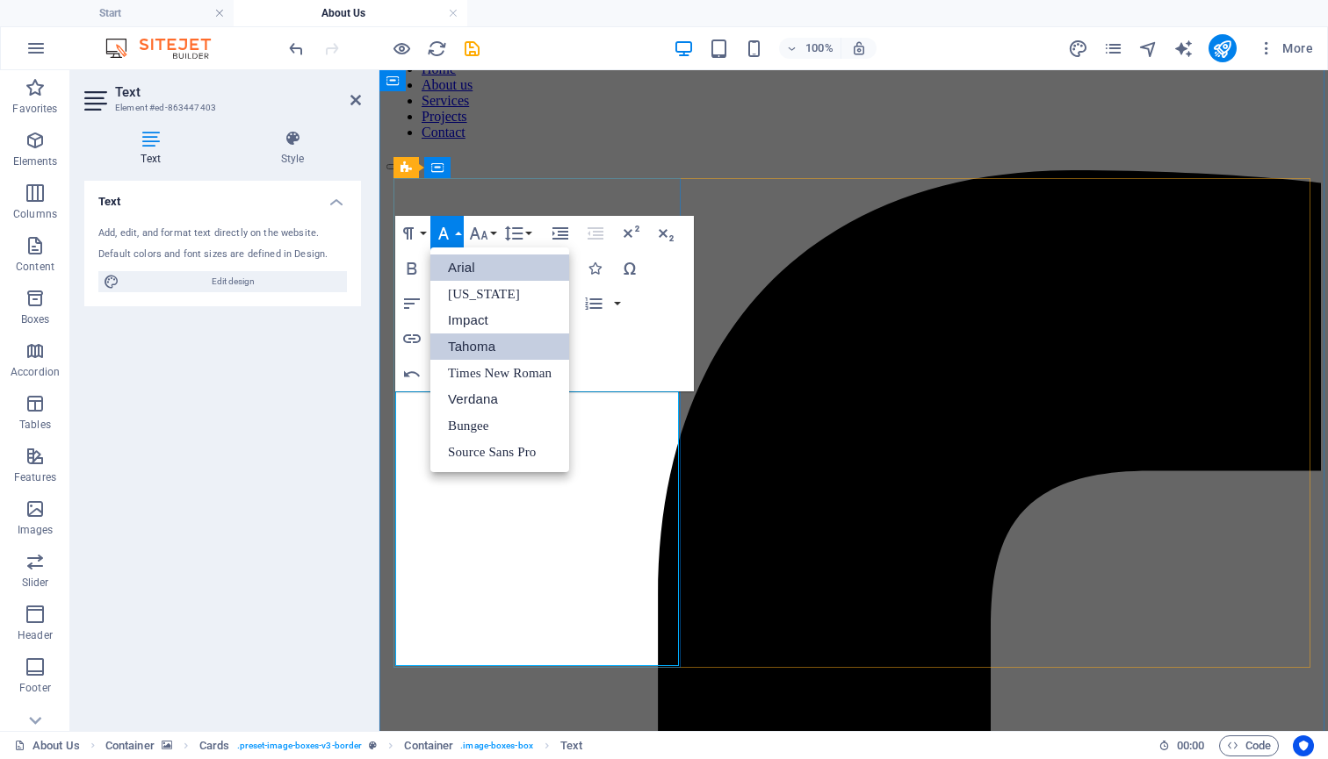
click at [494, 350] on link "Tahoma" at bounding box center [499, 347] width 139 height 26
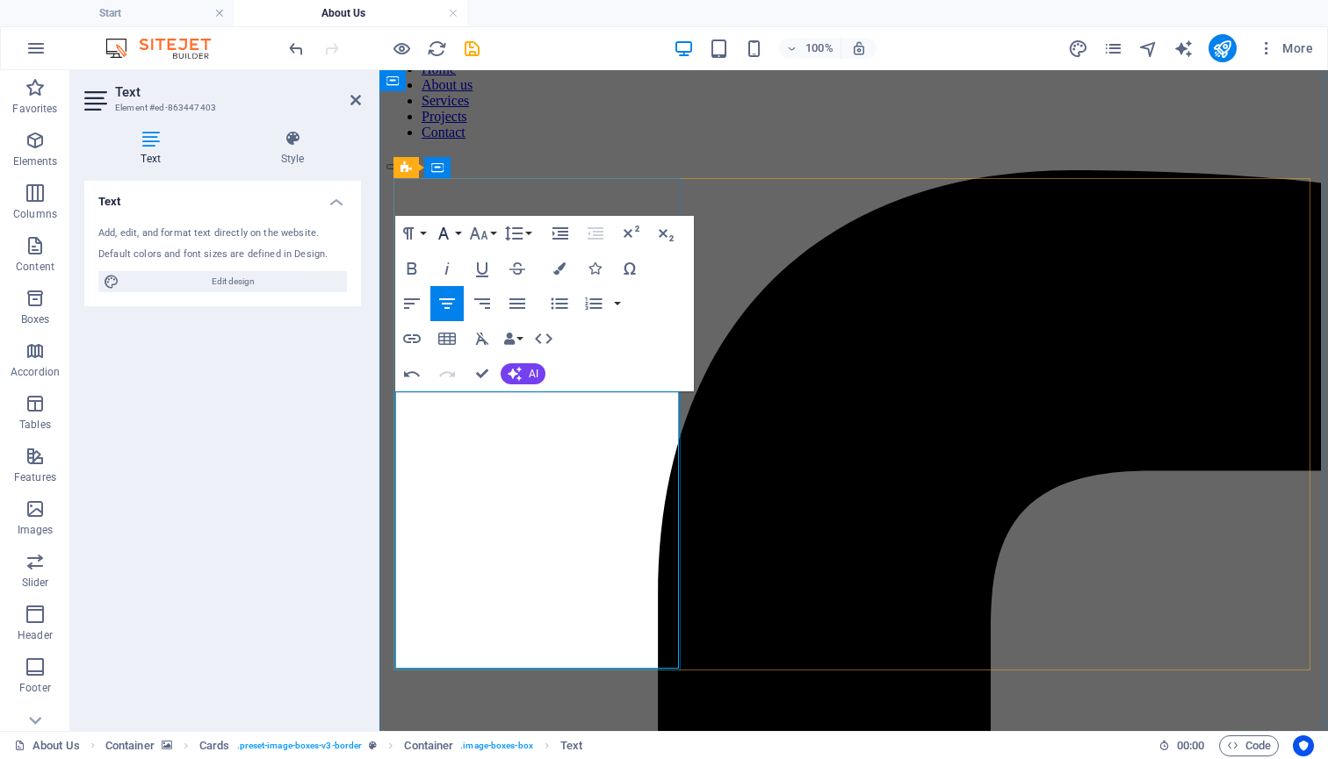
click at [448, 234] on icon "button" at bounding box center [443, 233] width 21 height 21
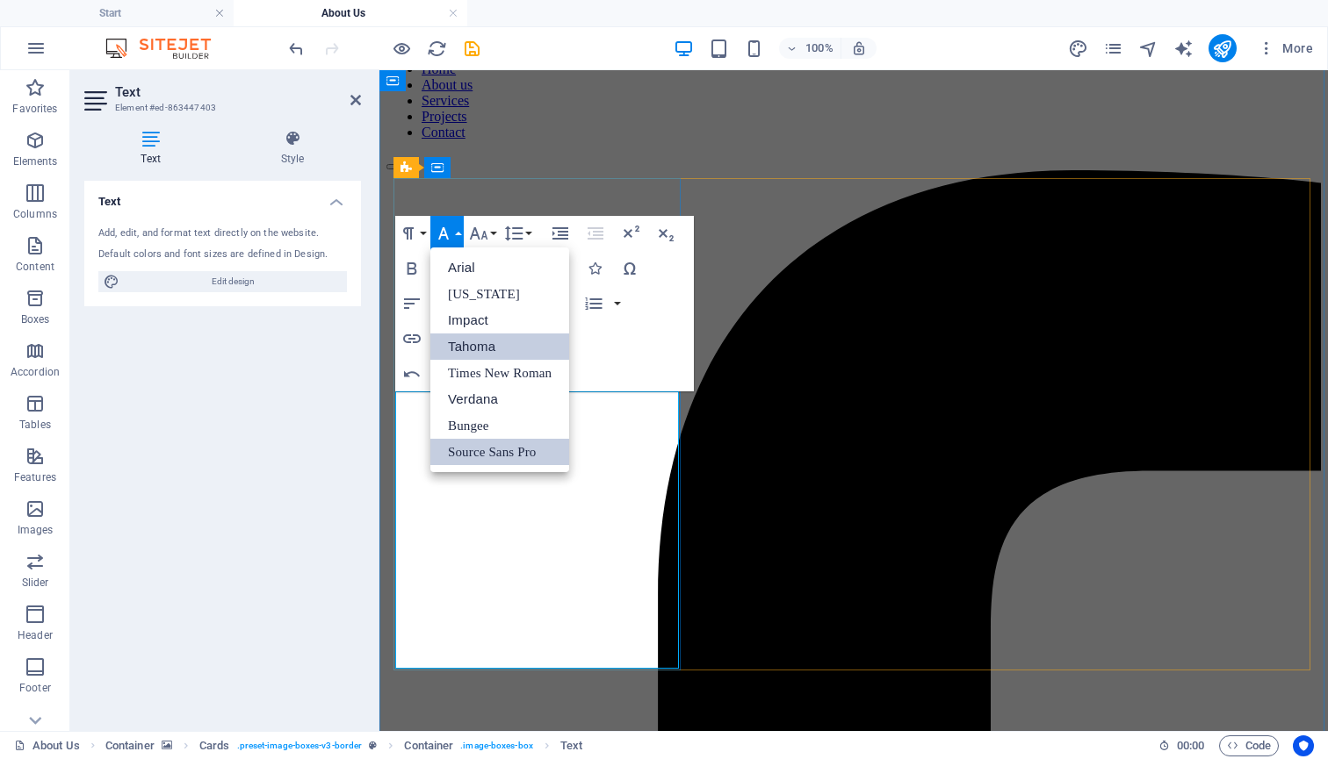
click at [470, 443] on link "Source Sans Pro" at bounding box center [499, 452] width 139 height 26
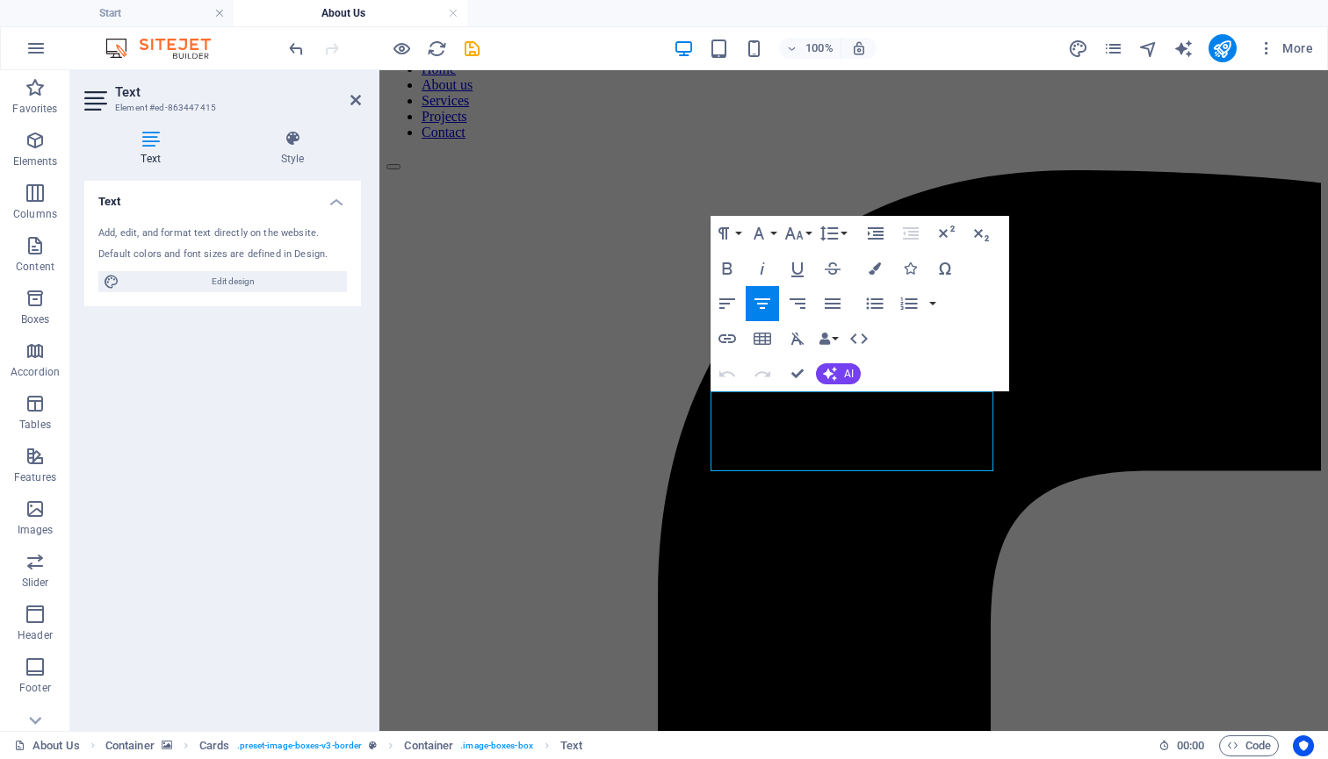
drag, startPoint x: 731, startPoint y: 400, endPoint x: 981, endPoint y: 453, distance: 254.9
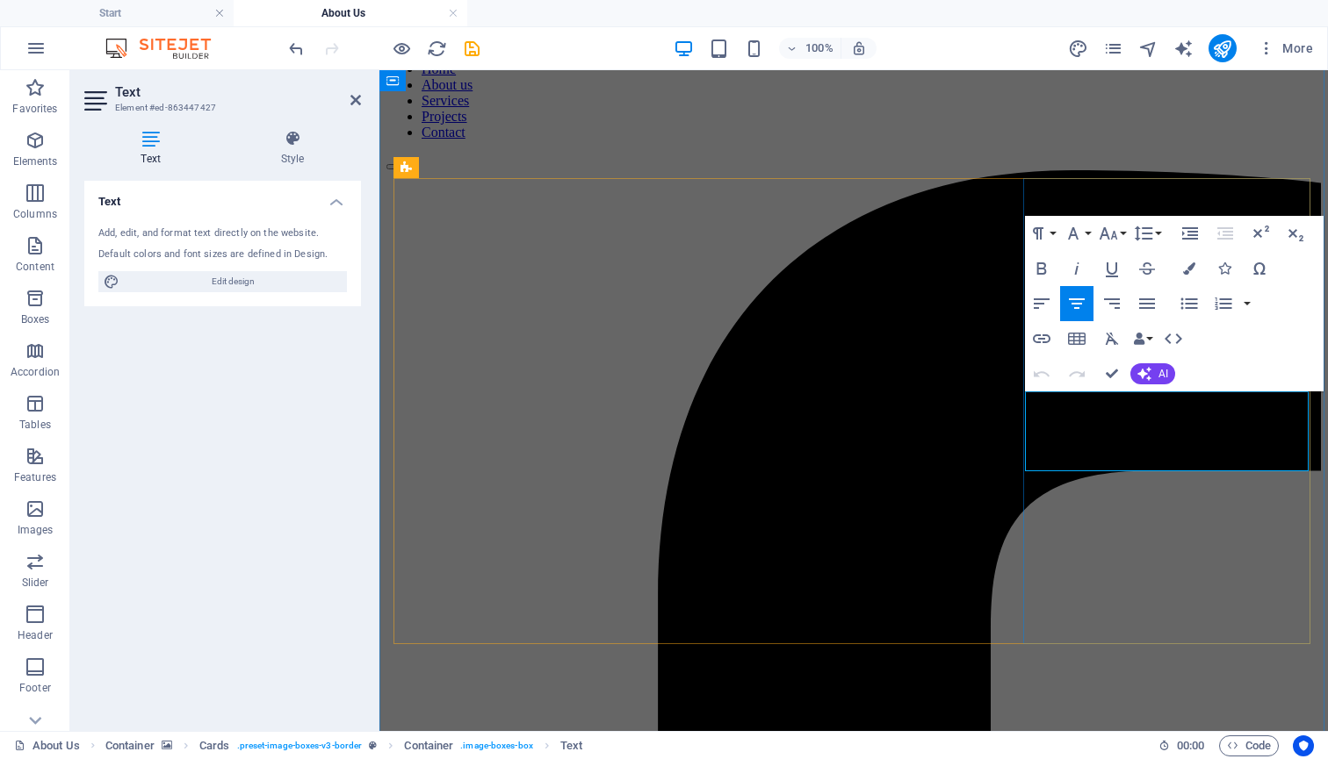
click at [1085, 236] on button "Font Family" at bounding box center [1076, 233] width 33 height 35
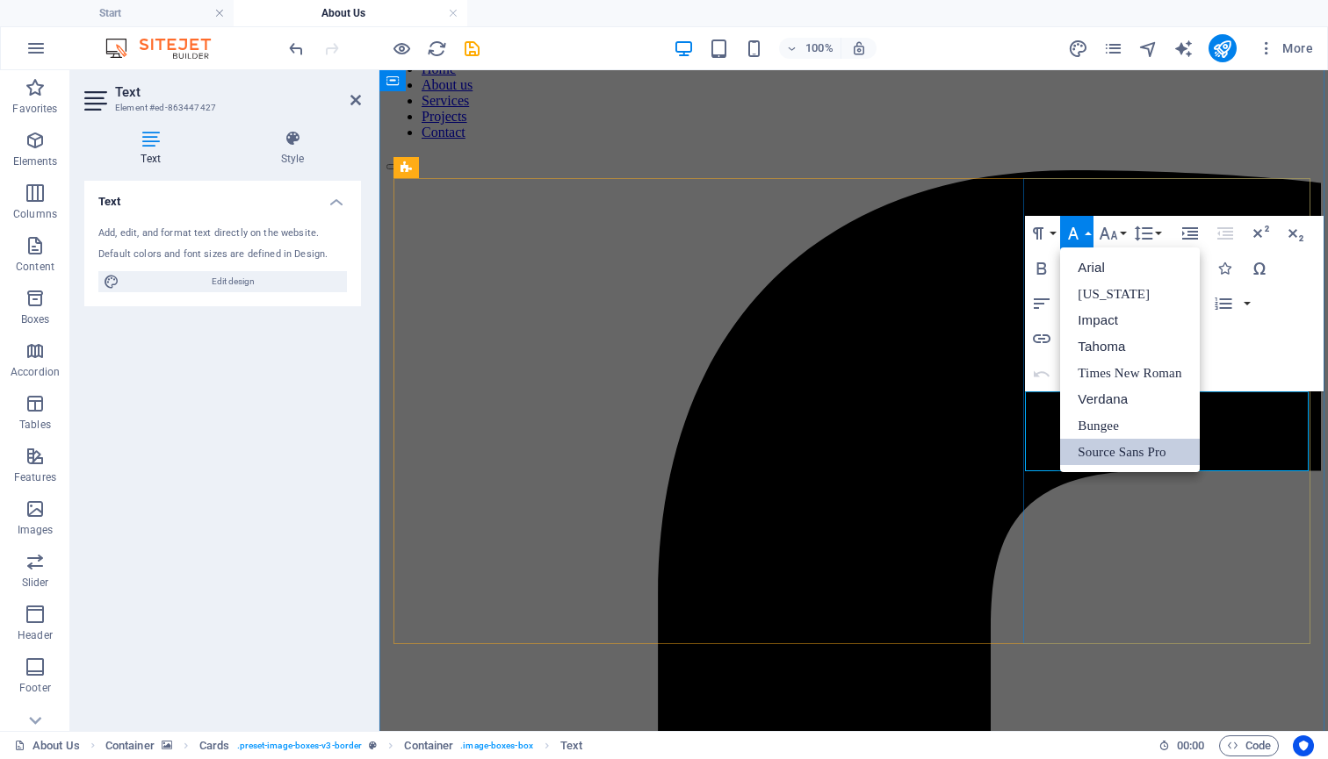
click at [1085, 236] on button "Font Family" at bounding box center [1076, 233] width 33 height 35
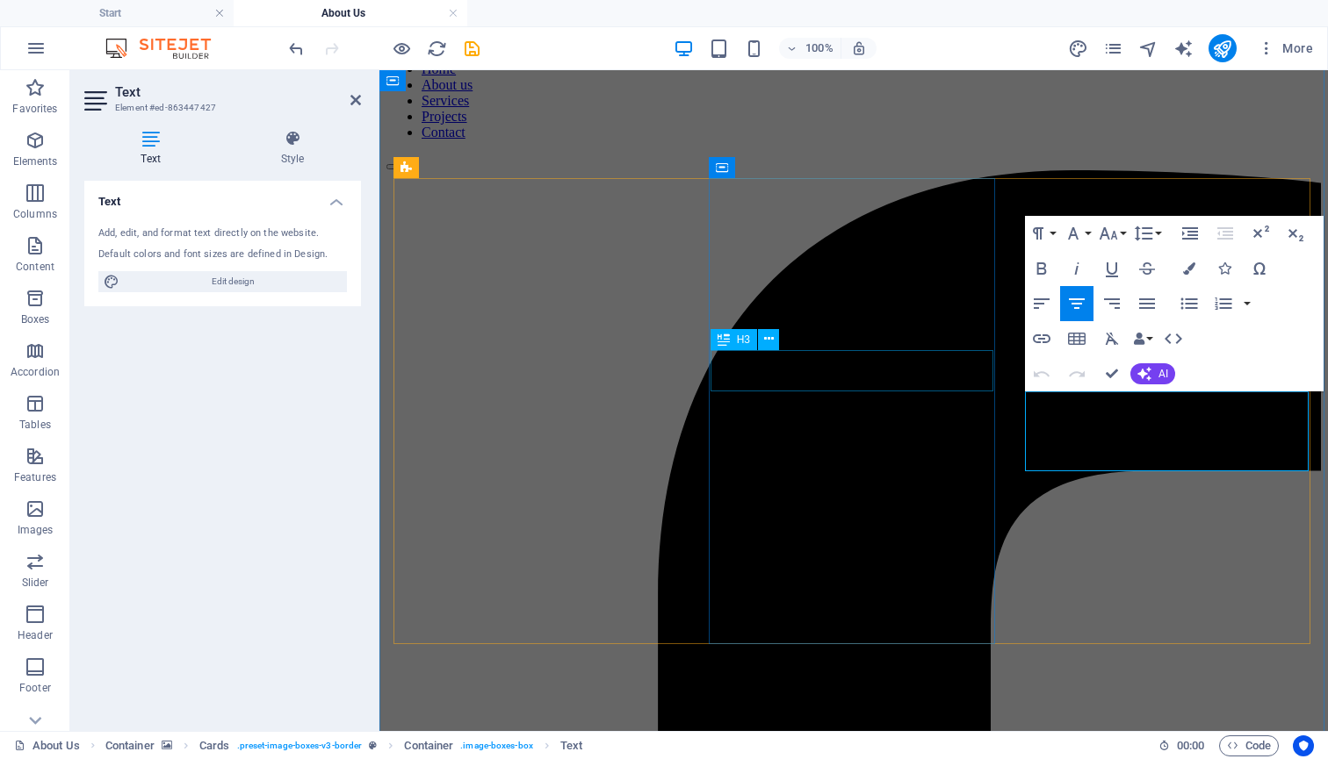
drag, startPoint x: 1269, startPoint y: 445, endPoint x: 981, endPoint y: 376, distance: 296.2
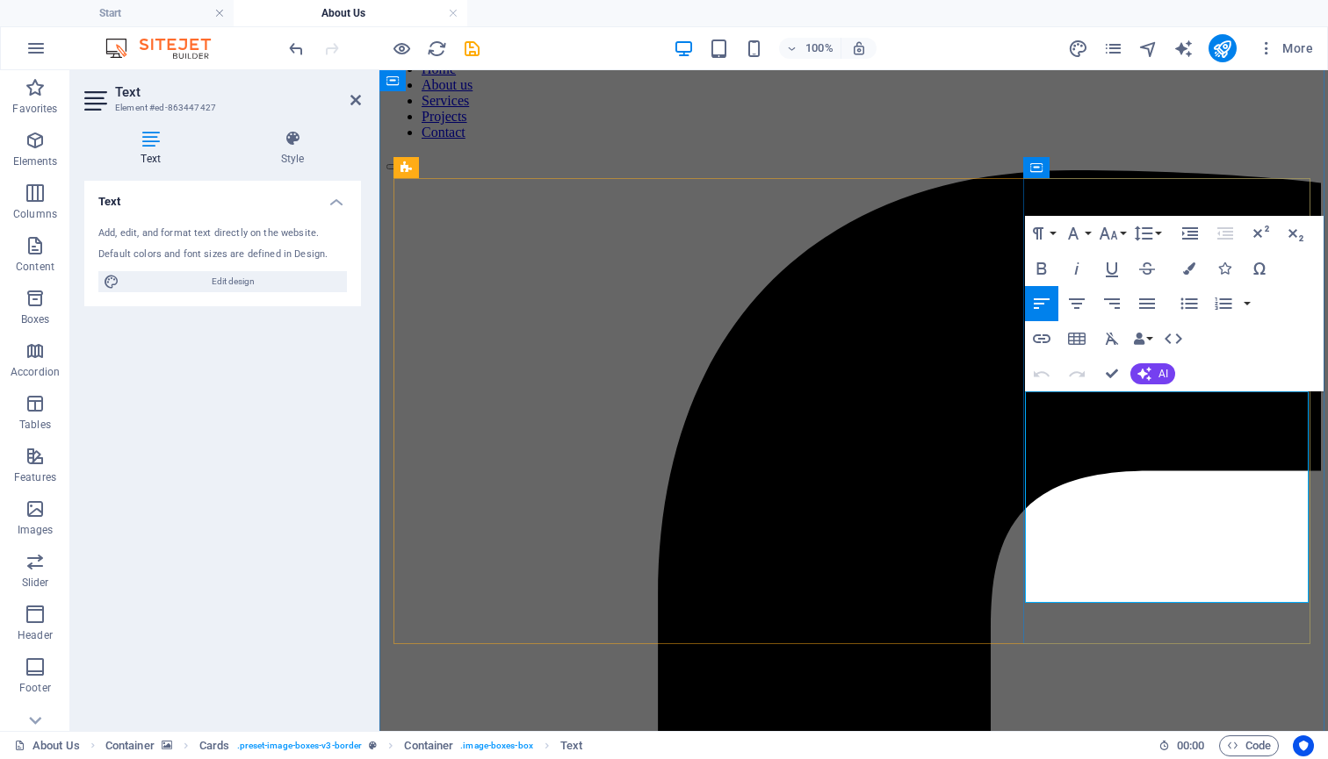
drag, startPoint x: 1242, startPoint y: 429, endPoint x: 1157, endPoint y: 425, distance: 85.3
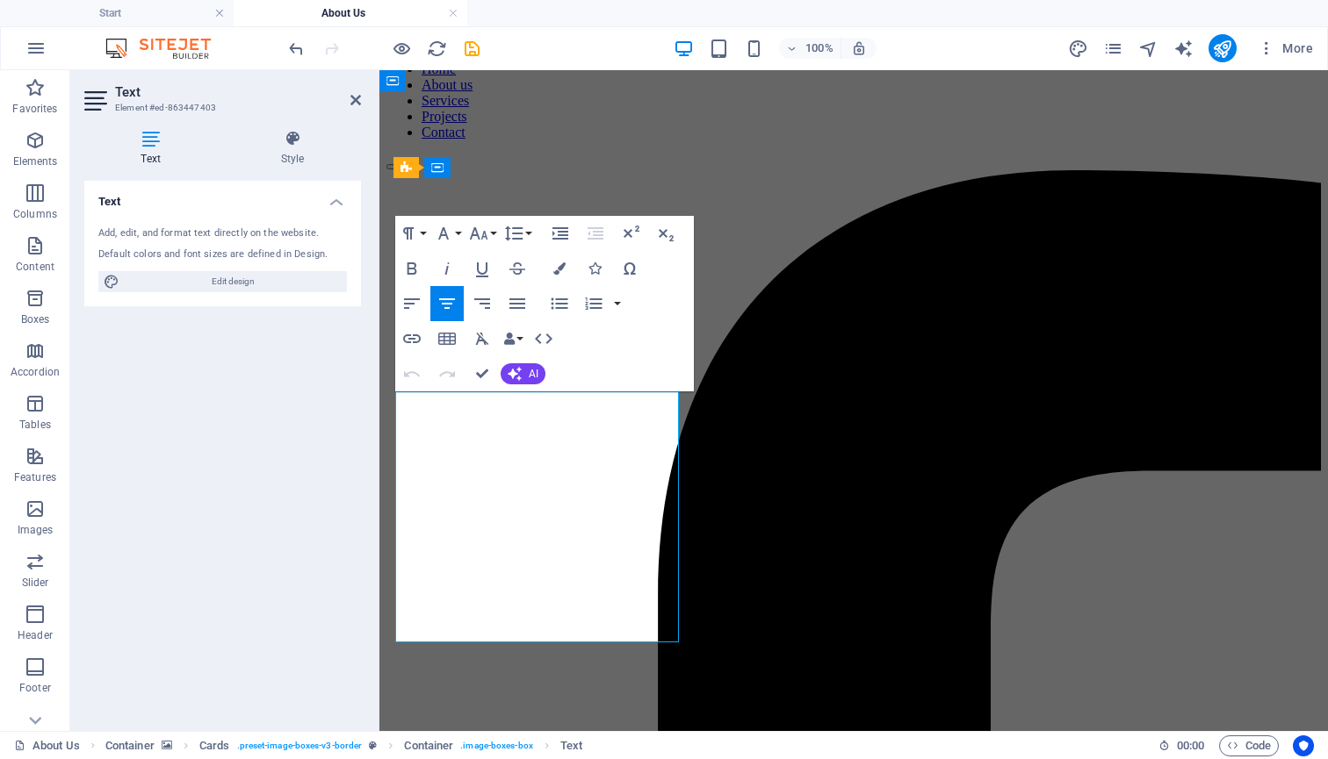
drag, startPoint x: 587, startPoint y: 522, endPoint x: 551, endPoint y: 524, distance: 37.0
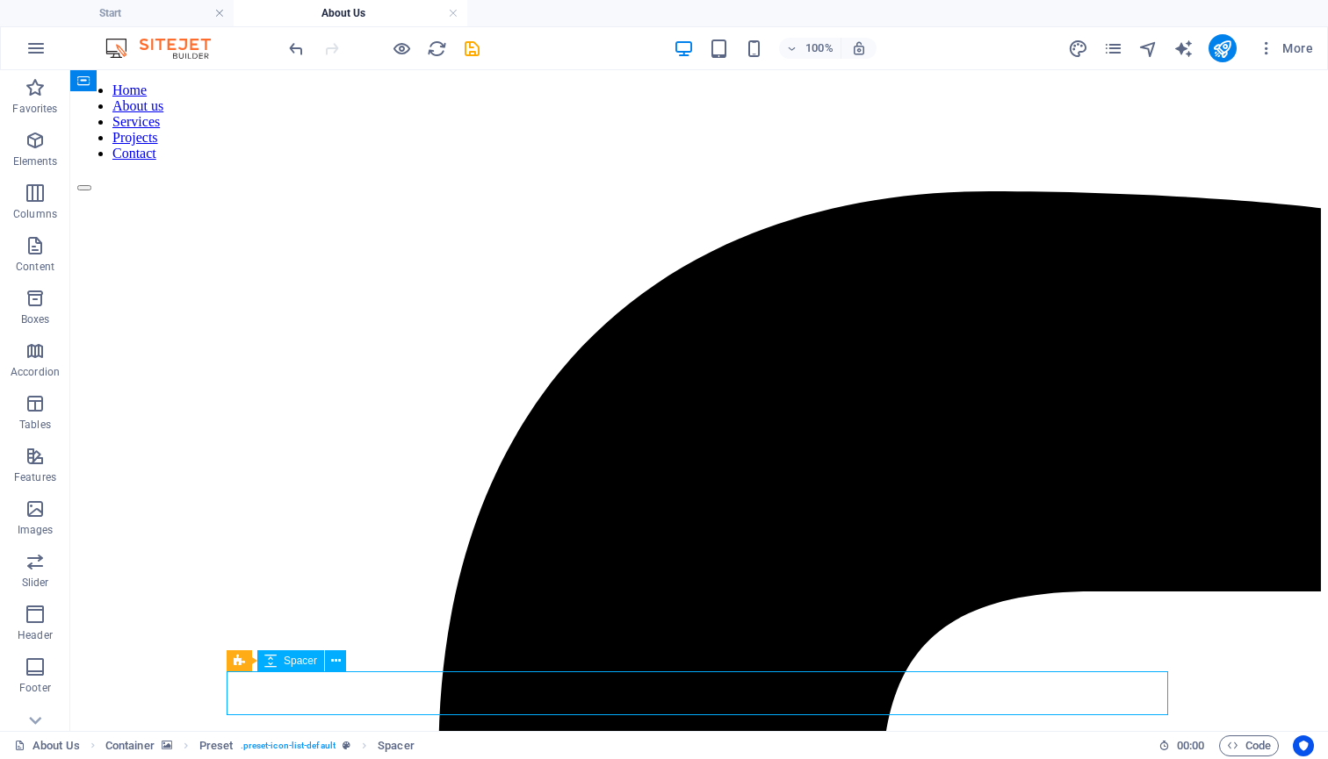
scroll to position [120, 0]
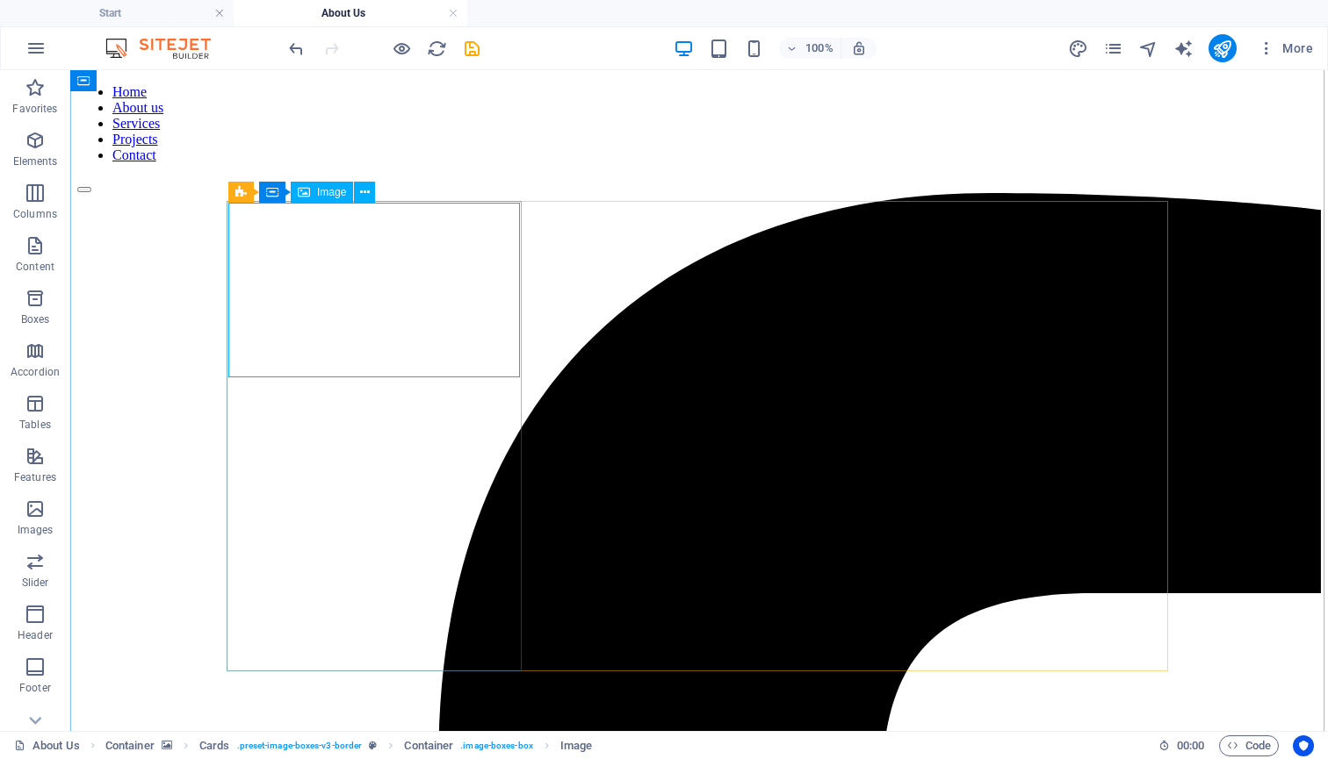
click at [326, 191] on span "Image" at bounding box center [331, 192] width 29 height 11
click at [363, 192] on icon at bounding box center [365, 193] width 10 height 18
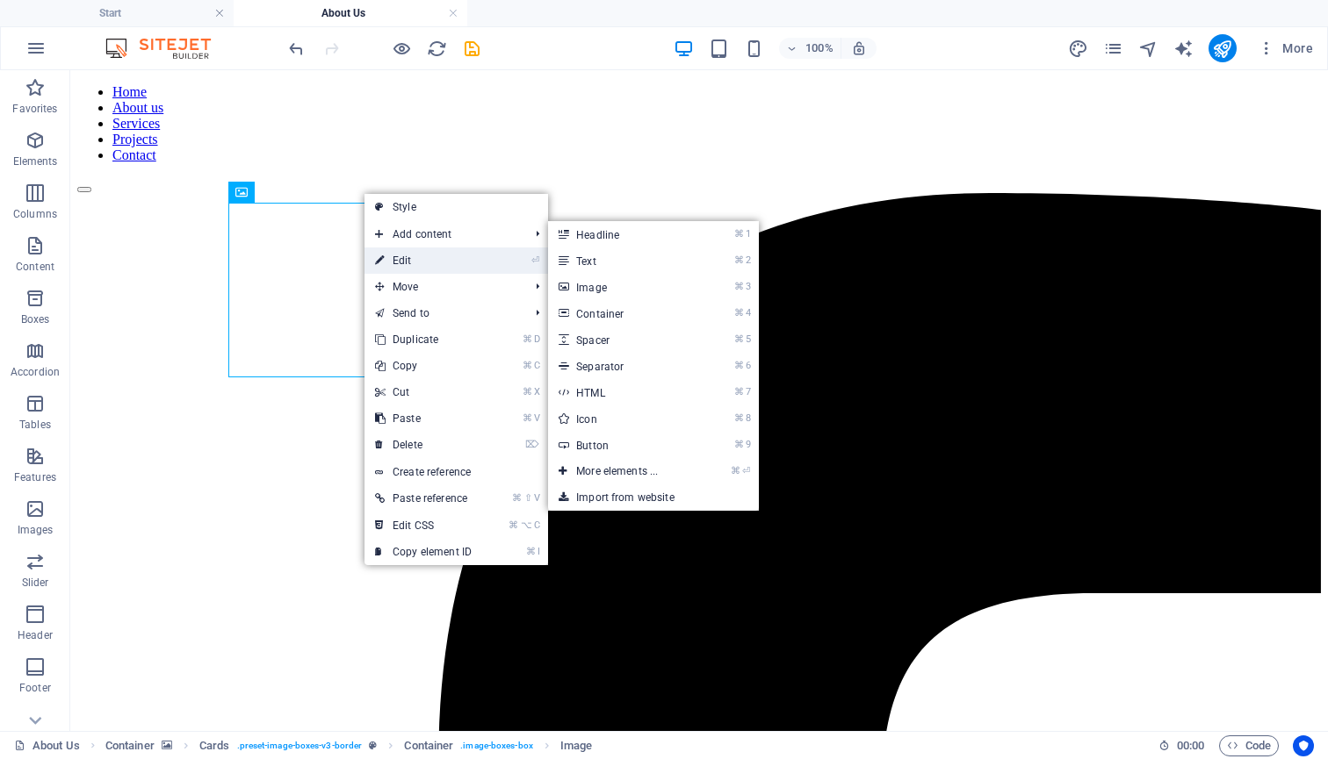
click at [407, 259] on link "⏎ Edit" at bounding box center [423, 261] width 118 height 26
select select "%"
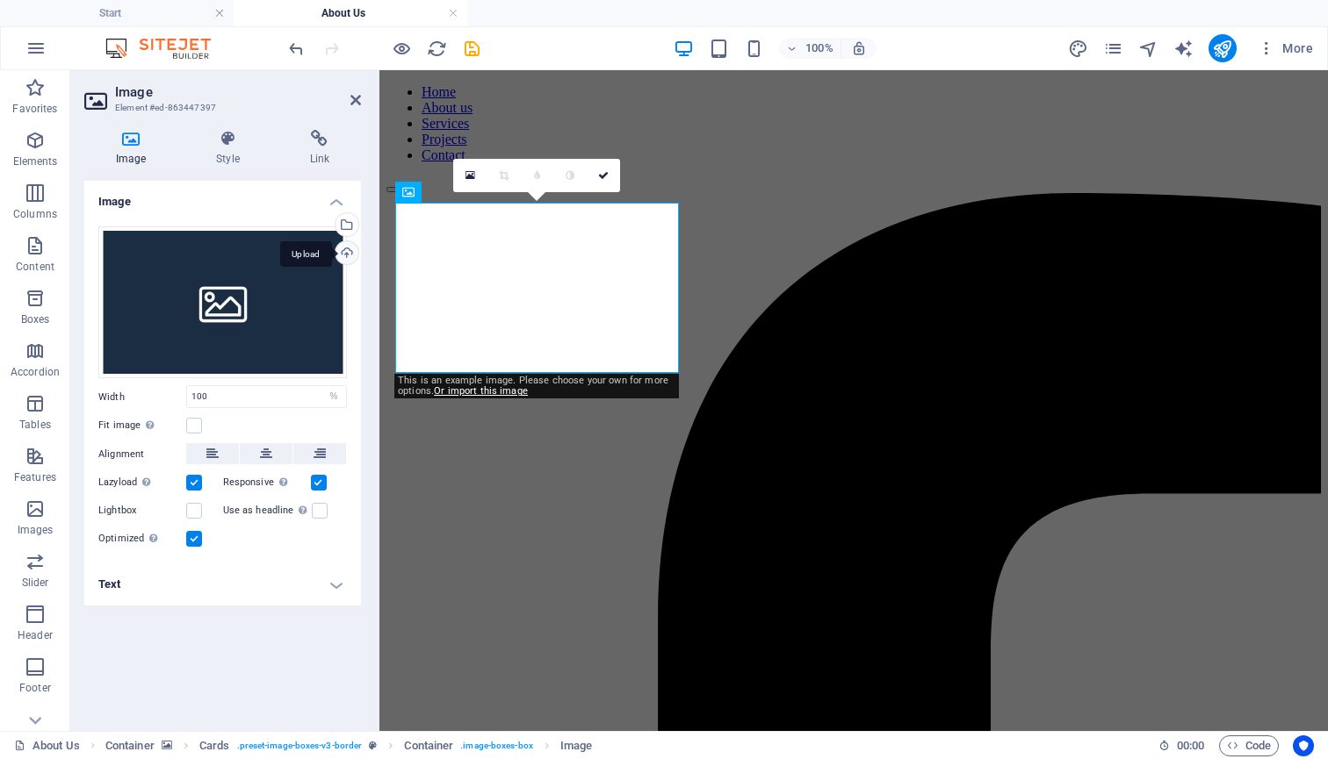
click at [349, 254] on div "Upload" at bounding box center [345, 254] width 26 height 26
click at [347, 249] on div "Upload" at bounding box center [345, 254] width 26 height 26
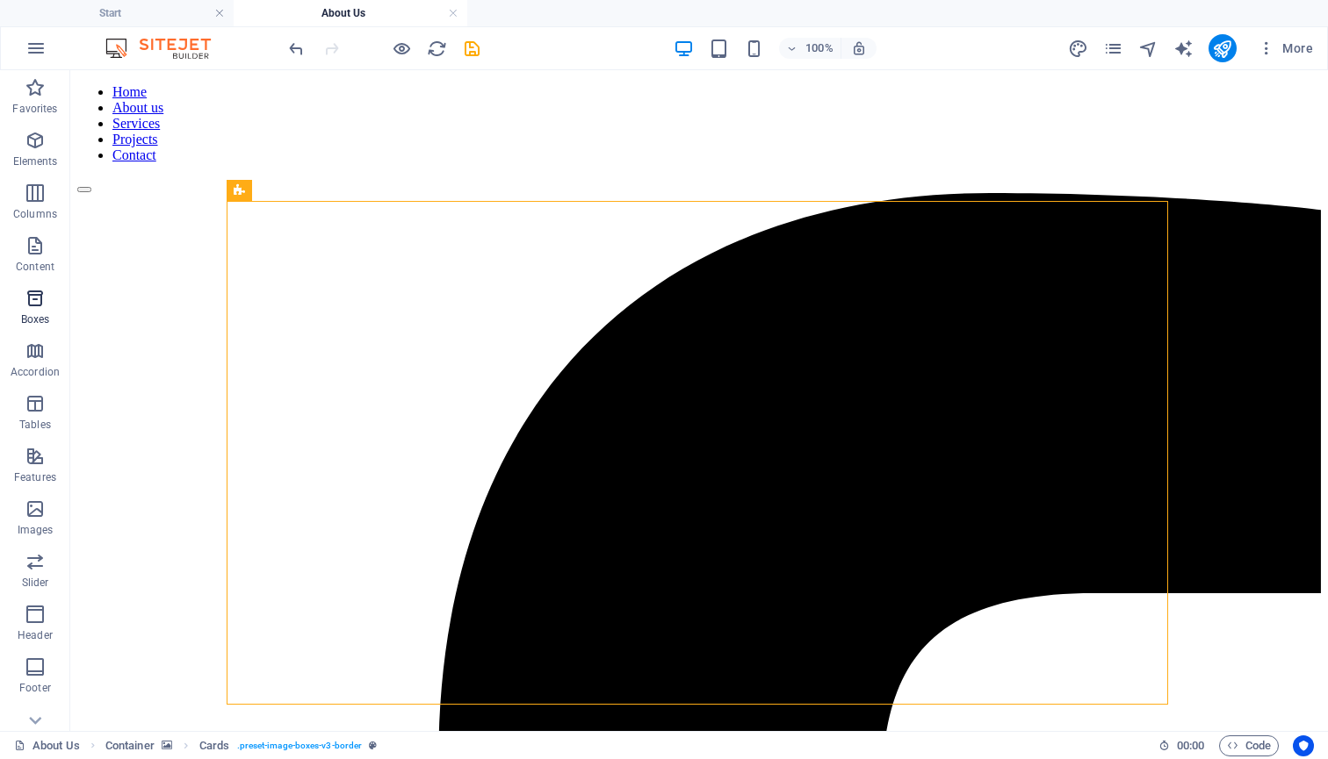
click at [41, 299] on icon "button" at bounding box center [35, 298] width 21 height 21
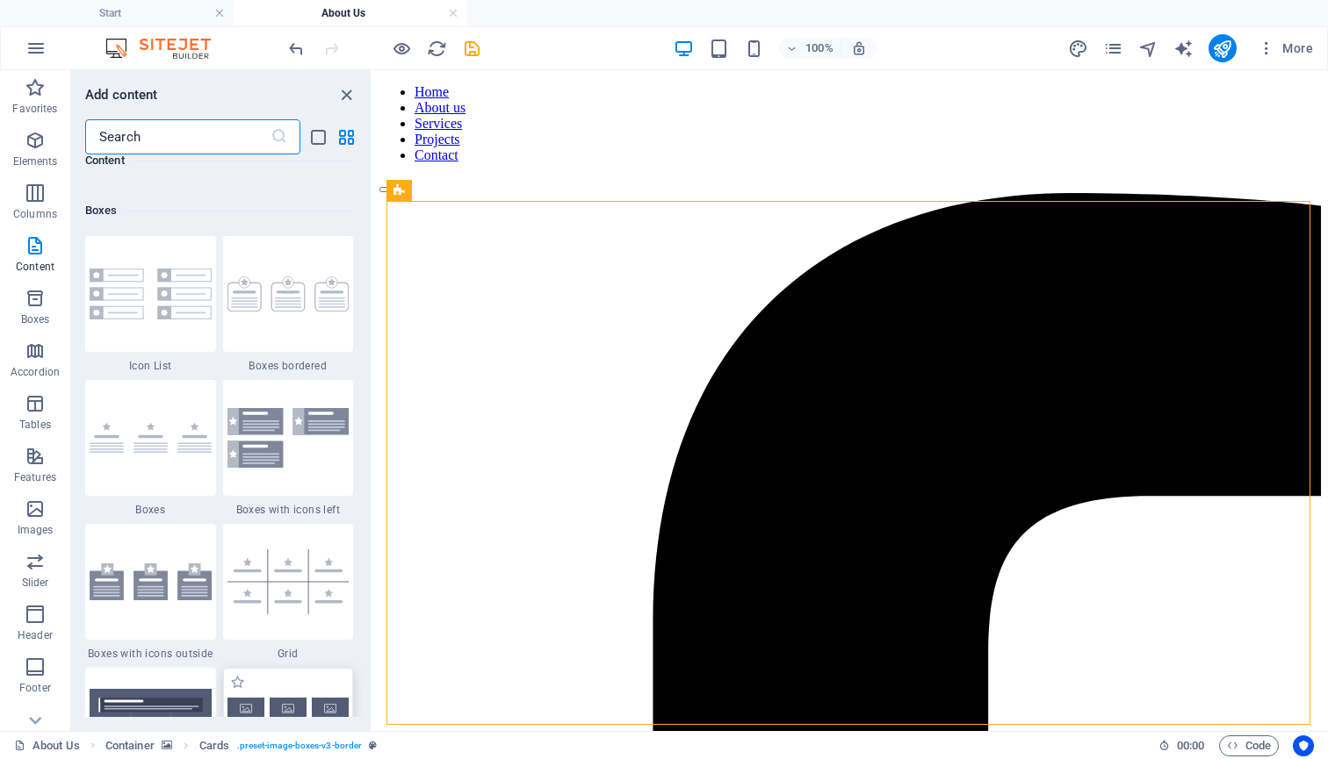
scroll to position [4807, 0]
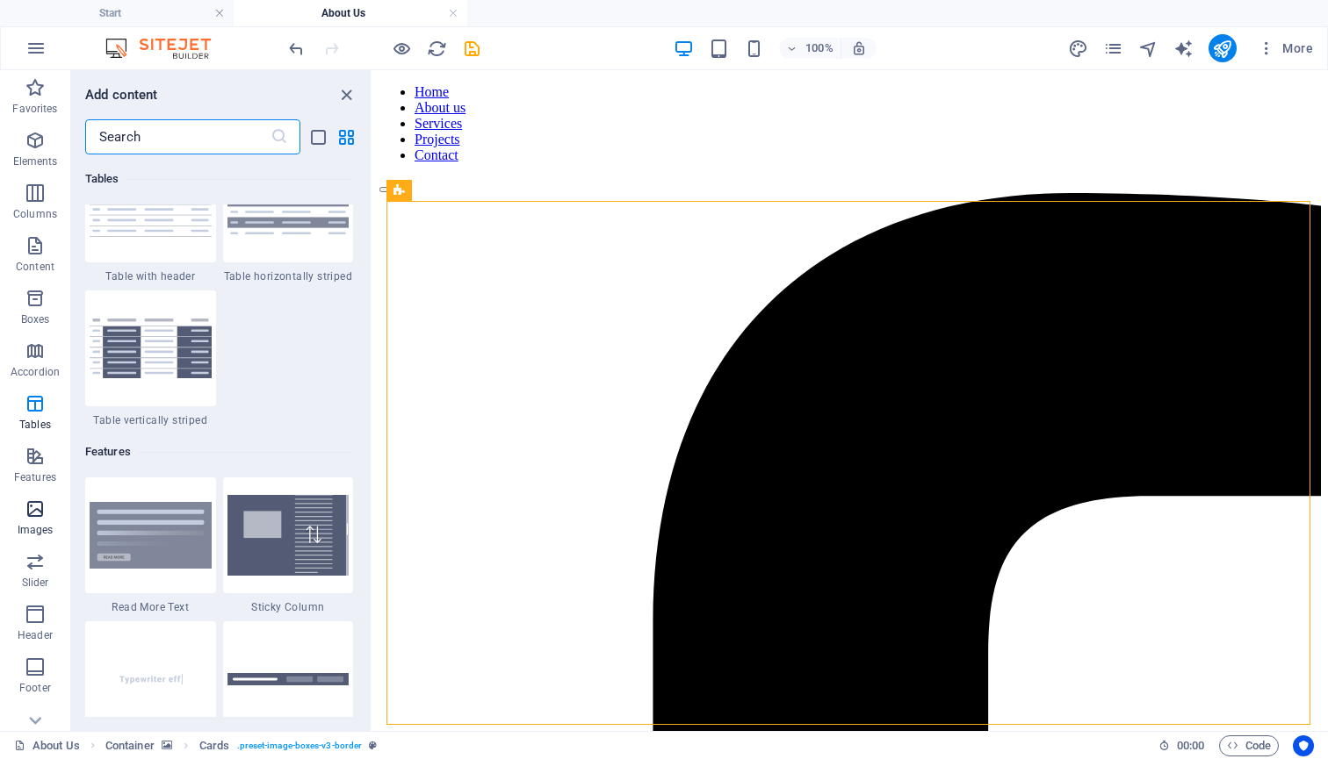
click at [25, 511] on icon "button" at bounding box center [35, 509] width 21 height 21
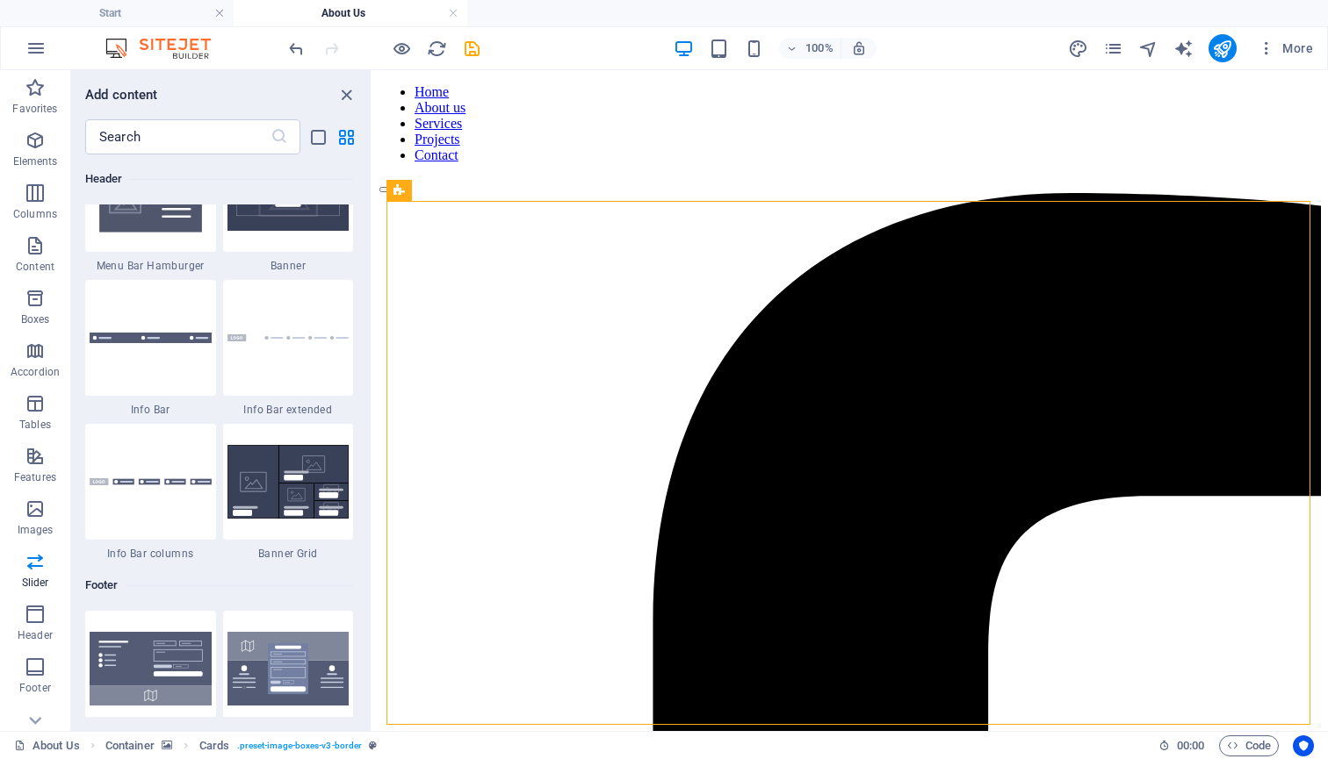
scroll to position [11219, 0]
